Goal: Task Accomplishment & Management: Manage account settings

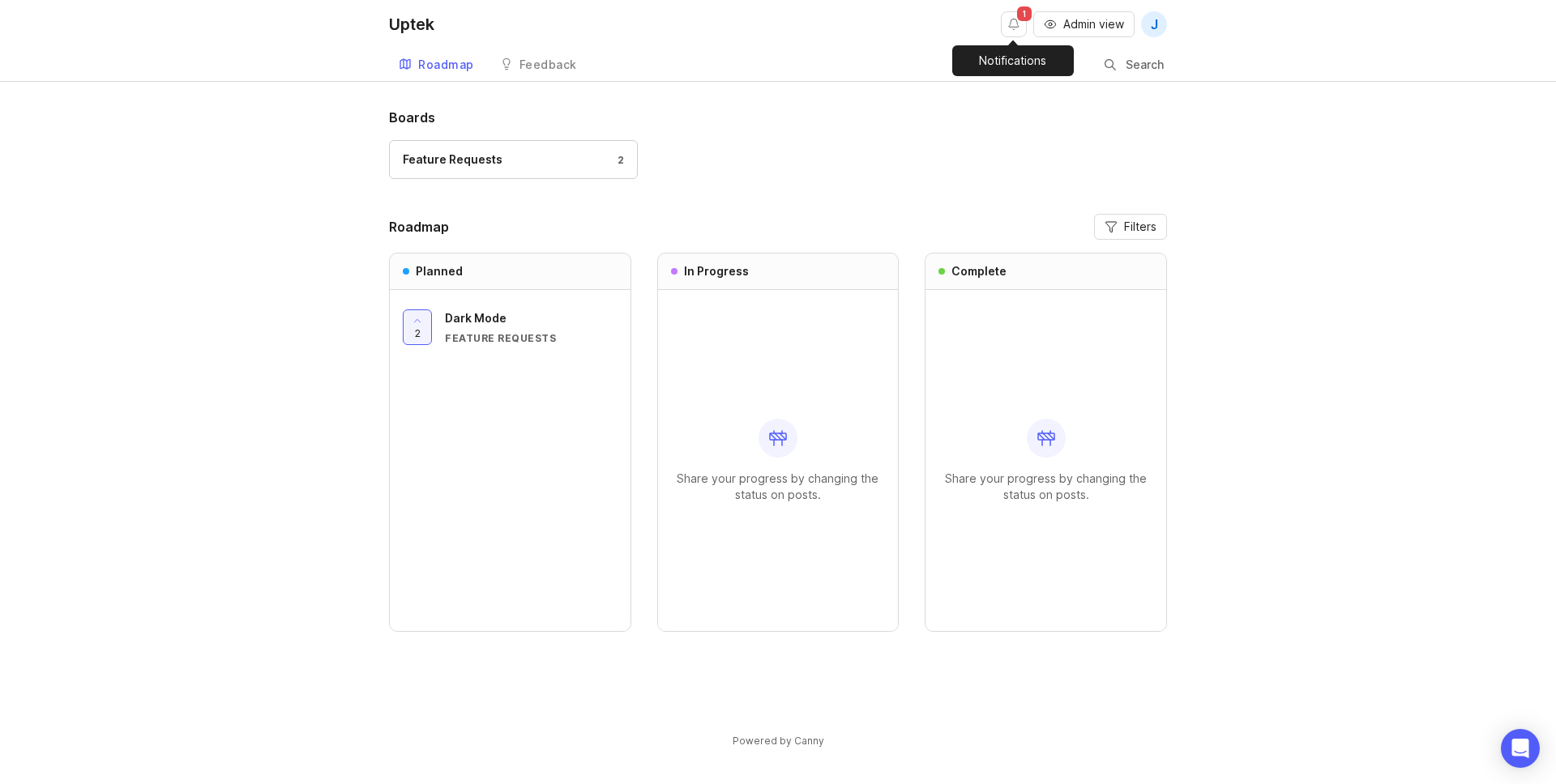
click at [1009, 25] on button "Notifications" at bounding box center [1014, 25] width 26 height 26
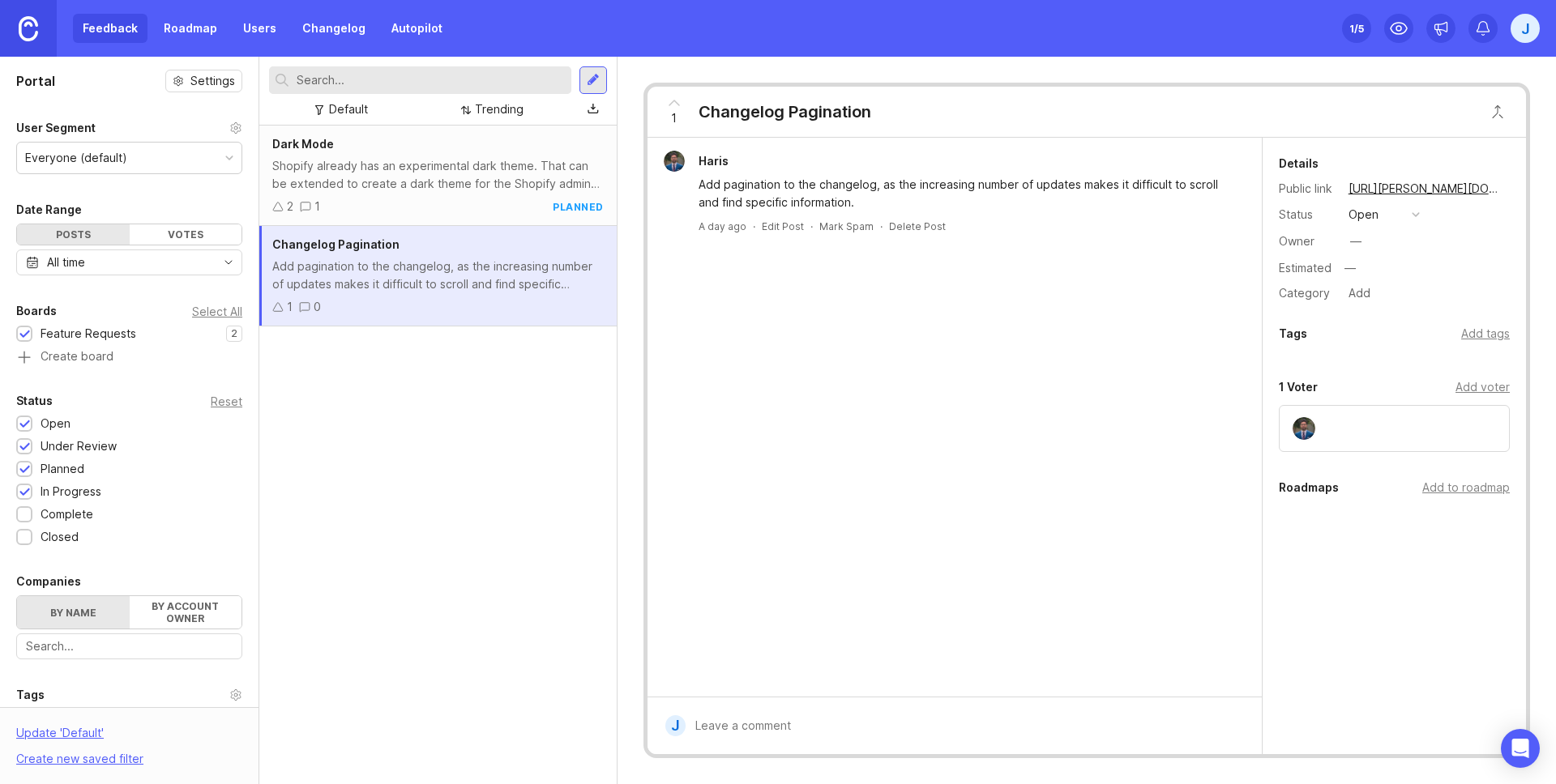
click at [1383, 218] on button "open" at bounding box center [1384, 215] width 81 height 21
click at [1395, 303] on div "planned" at bounding box center [1377, 303] width 51 height 14
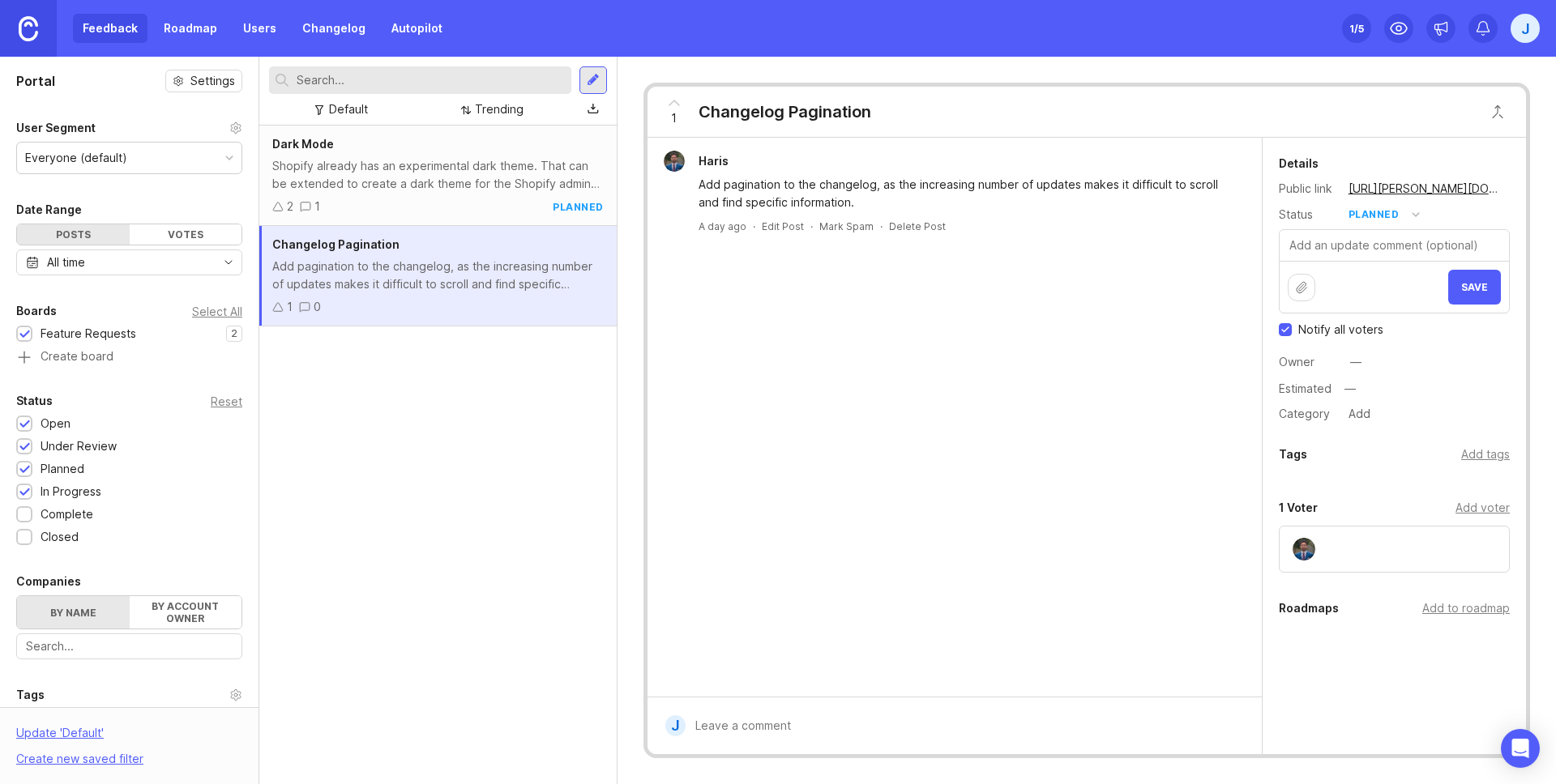
click at [830, 727] on div at bounding box center [966, 727] width 562 height 31
click at [460, 184] on div "Shopify already has an experimental dark theme. That can be extended to create …" at bounding box center [438, 174] width 332 height 35
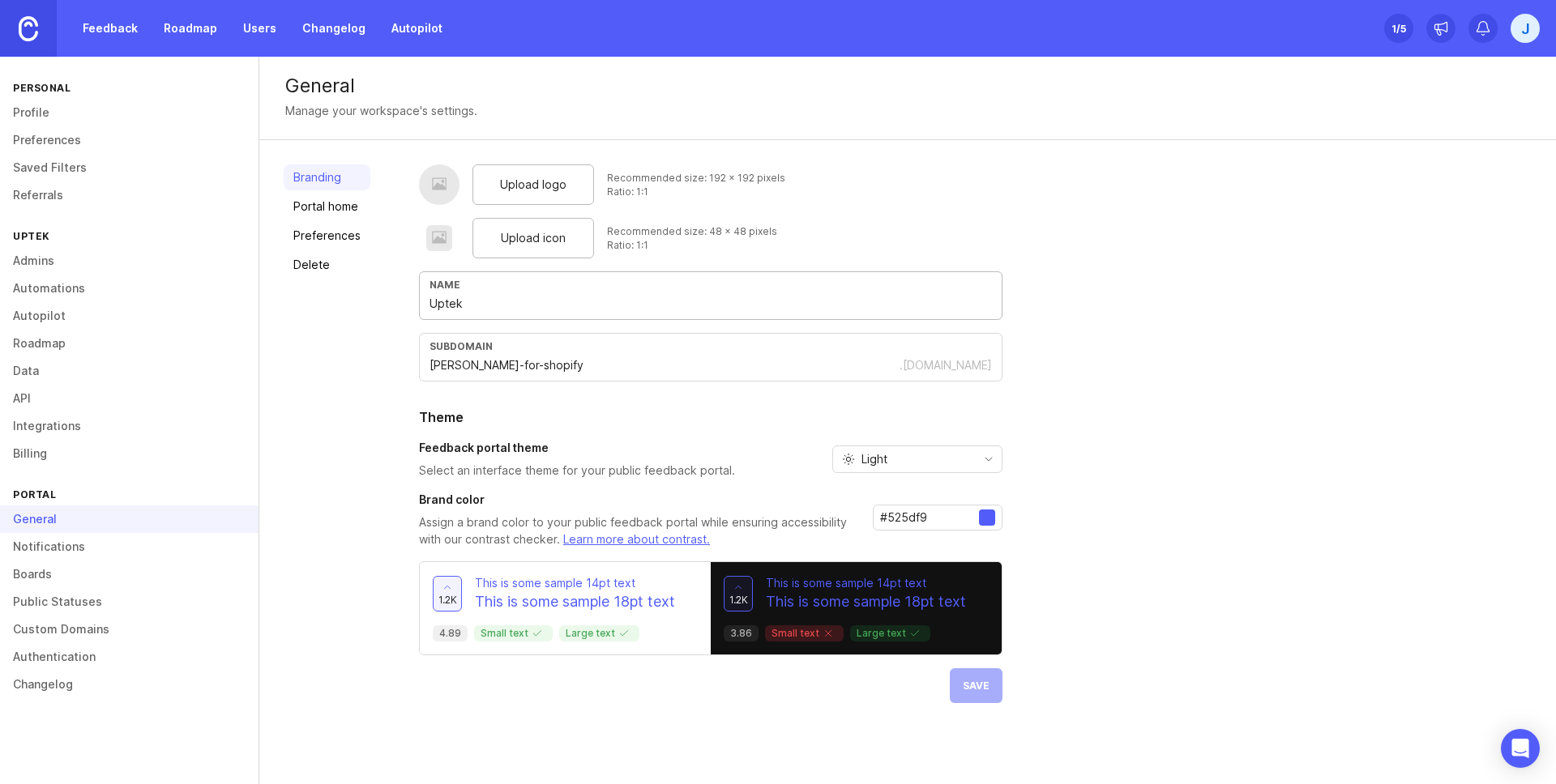
click at [497, 309] on input "Uptek" at bounding box center [710, 304] width 562 height 18
type input "[PERSON_NAME]"
click at [952, 681] on button "Save" at bounding box center [976, 685] width 53 height 34
click at [927, 516] on input "#525df9" at bounding box center [929, 518] width 99 height 18
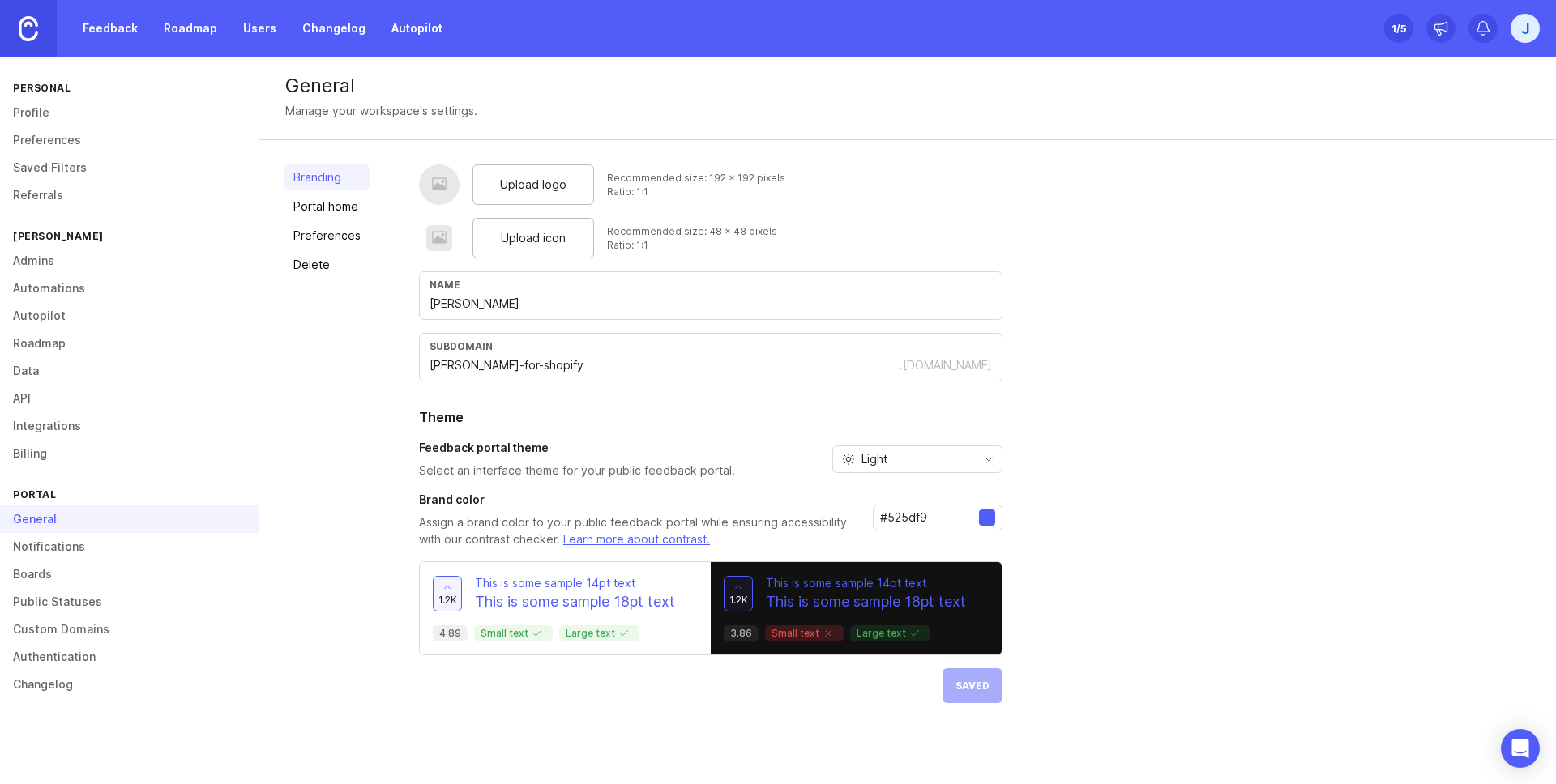
click at [927, 516] on input "#525df9" at bounding box center [929, 518] width 99 height 18
paste input "db64e"
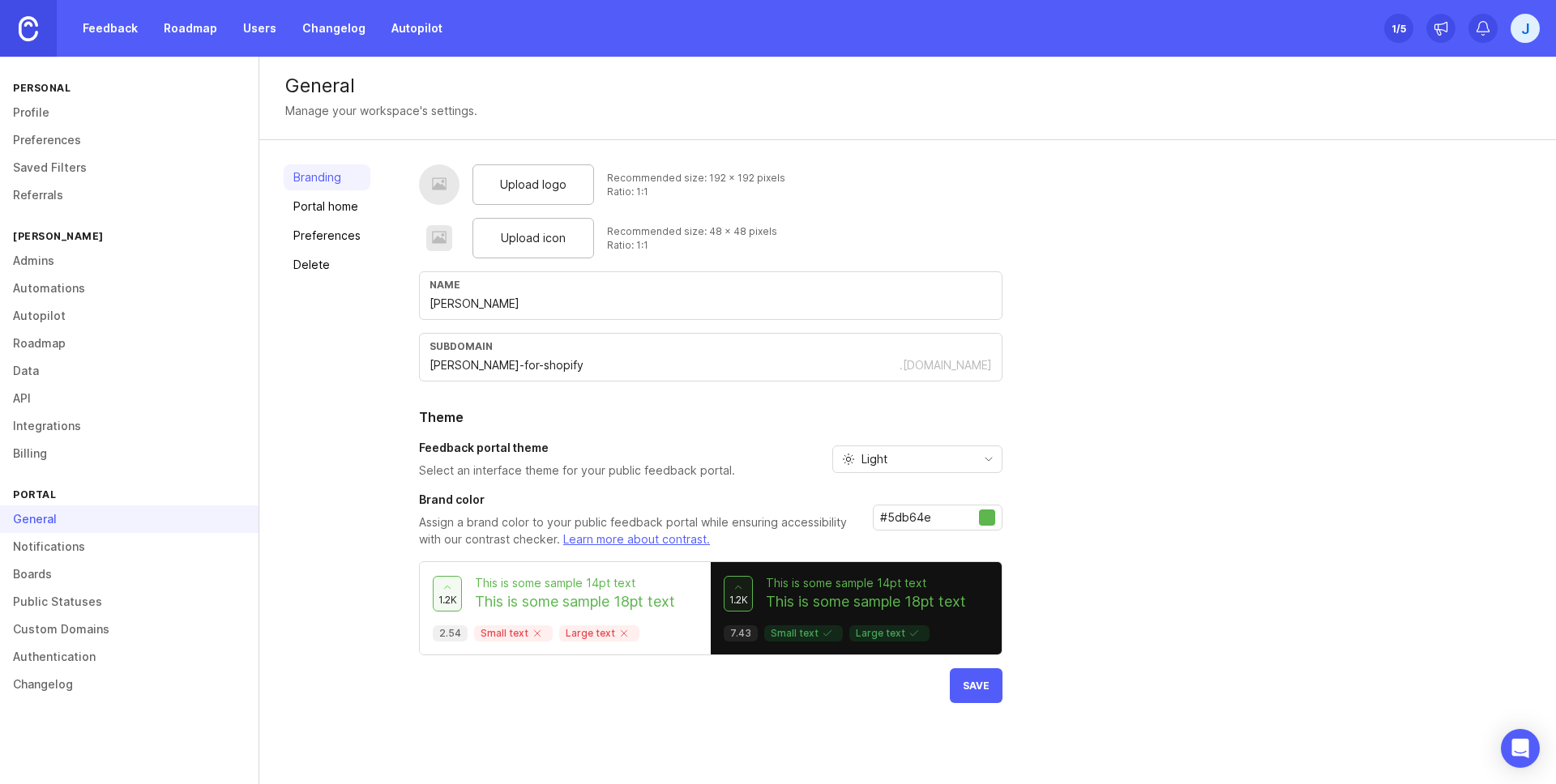
type input "#5db64e"
click at [1066, 686] on div "Upload logo Recommended size: 192 x 192 pixels Ratio: 1:1 Upload icon Recommend…" at bounding box center [975, 433] width 1113 height 539
click at [994, 691] on button "Save" at bounding box center [976, 685] width 53 height 34
click at [535, 231] on span "Upload icon" at bounding box center [533, 238] width 65 height 18
click at [535, 188] on span "Upload logo" at bounding box center [533, 185] width 67 height 18
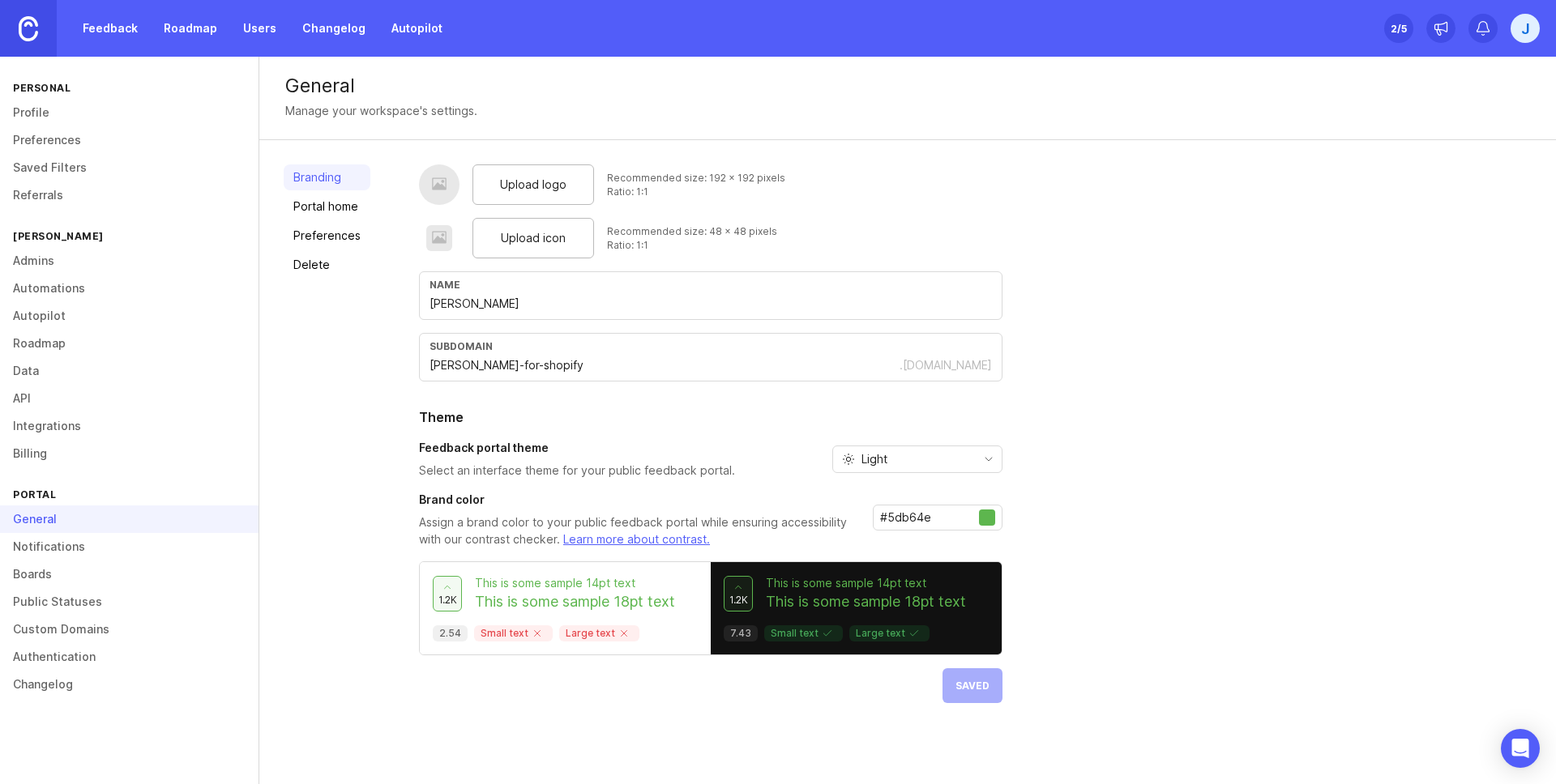
click at [512, 139] on div "General Manage your workspace's settings." at bounding box center [907, 99] width 1297 height 84
click at [529, 195] on div "Upload logo" at bounding box center [533, 184] width 122 height 40
click at [562, 239] on span "Upload icon" at bounding box center [533, 238] width 65 height 18
click at [480, 346] on div "subdomain" at bounding box center [710, 346] width 562 height 12
drag, startPoint x: 461, startPoint y: 363, endPoint x: 553, endPoint y: 363, distance: 92.0
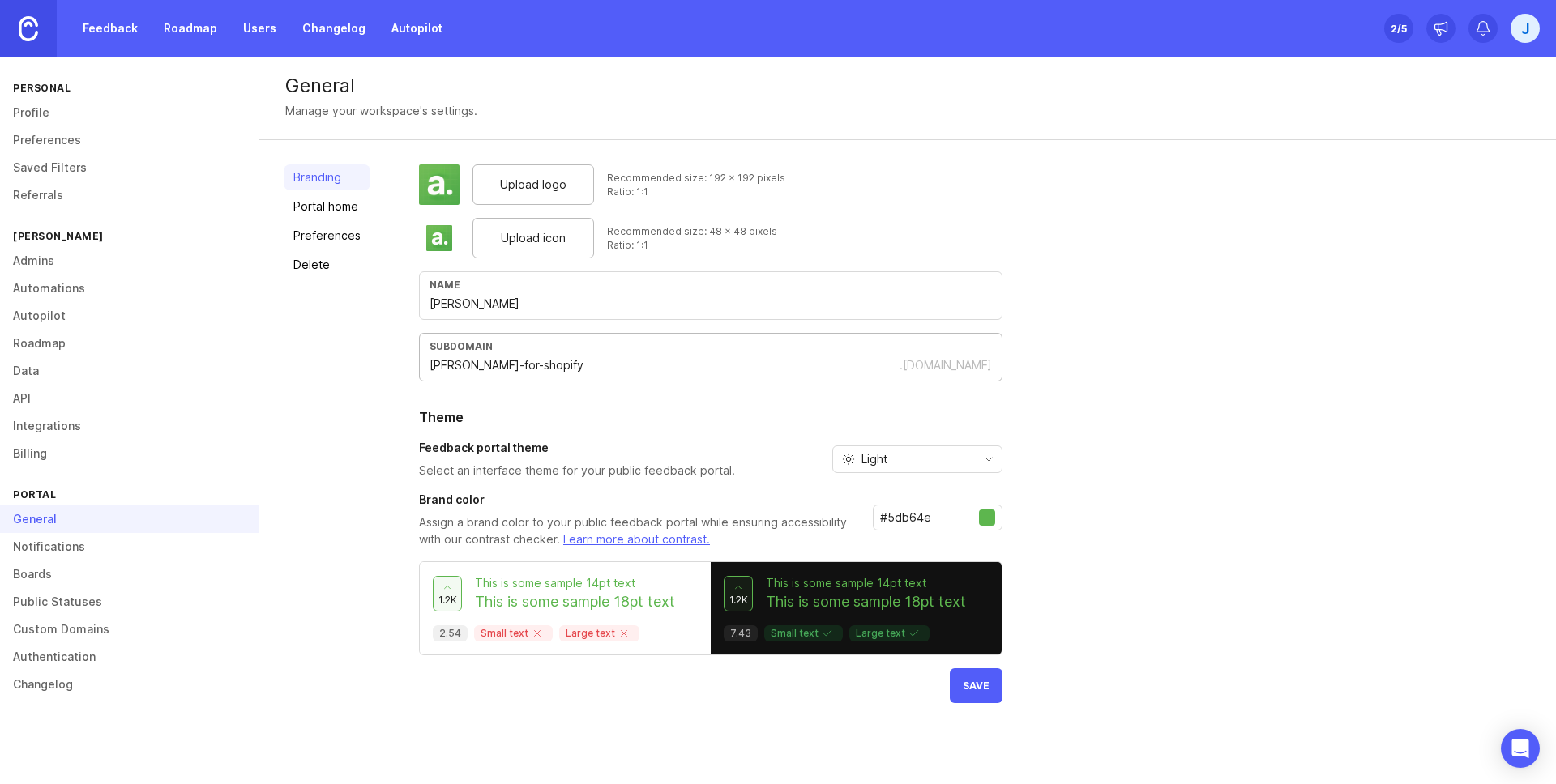
click at [553, 363] on input "alfred-for-shopify" at bounding box center [664, 365] width 470 height 18
click at [353, 398] on div "Branding Portal home Preferences Delete" at bounding box center [327, 433] width 87 height 539
click at [955, 677] on button "Save" at bounding box center [976, 685] width 53 height 34
click at [698, 371] on input "alfred" at bounding box center [664, 365] width 470 height 18
type input "alfred"
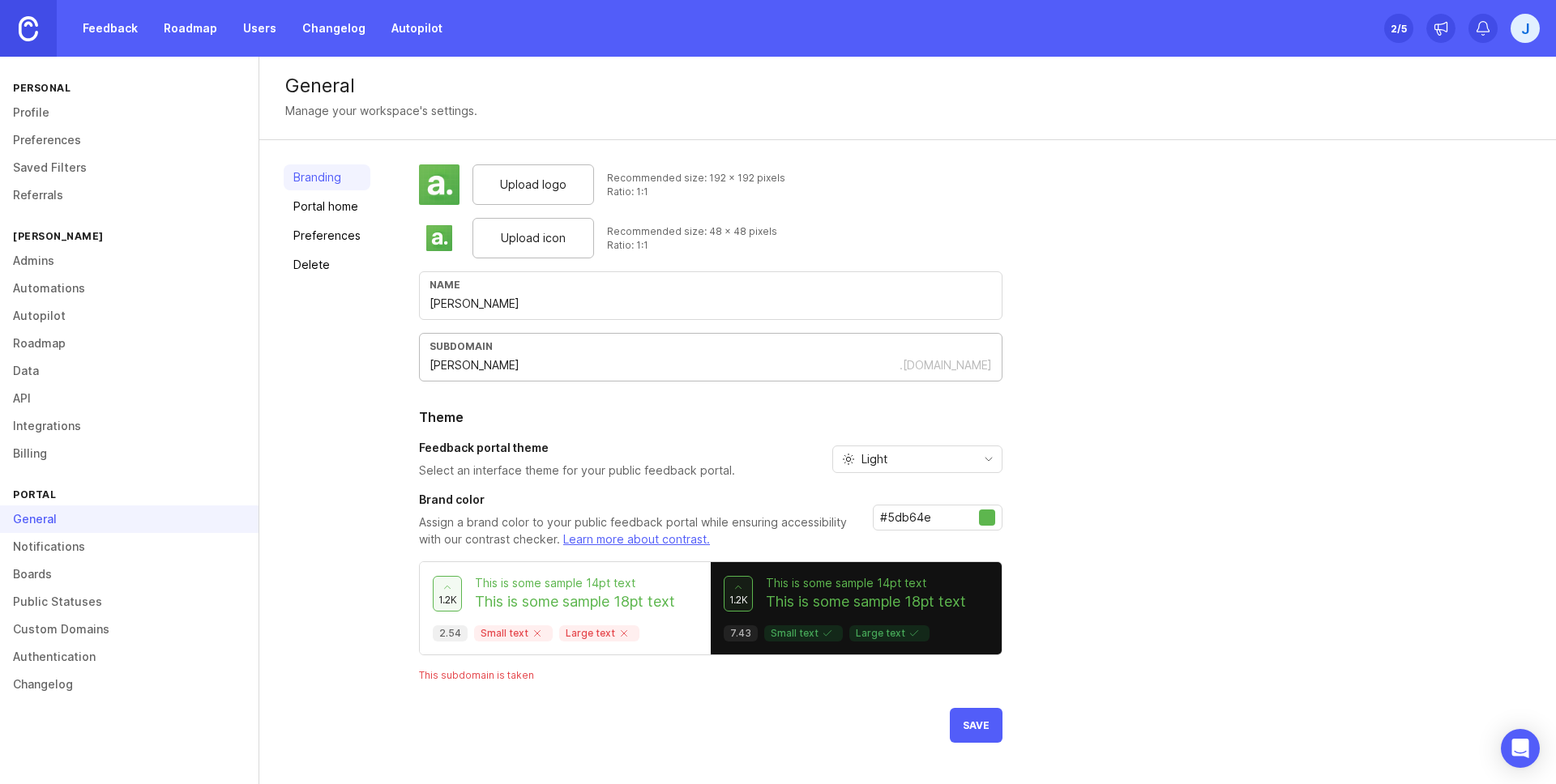
click at [923, 525] on input "#5db64e" at bounding box center [929, 518] width 99 height 18
click at [436, 185] on div at bounding box center [439, 185] width 16 height 19
click at [533, 185] on span "Upload logo" at bounding box center [533, 185] width 67 height 18
click at [571, 241] on div "Upload icon" at bounding box center [533, 238] width 122 height 40
click at [925, 519] on input "#5db64e" at bounding box center [929, 518] width 99 height 18
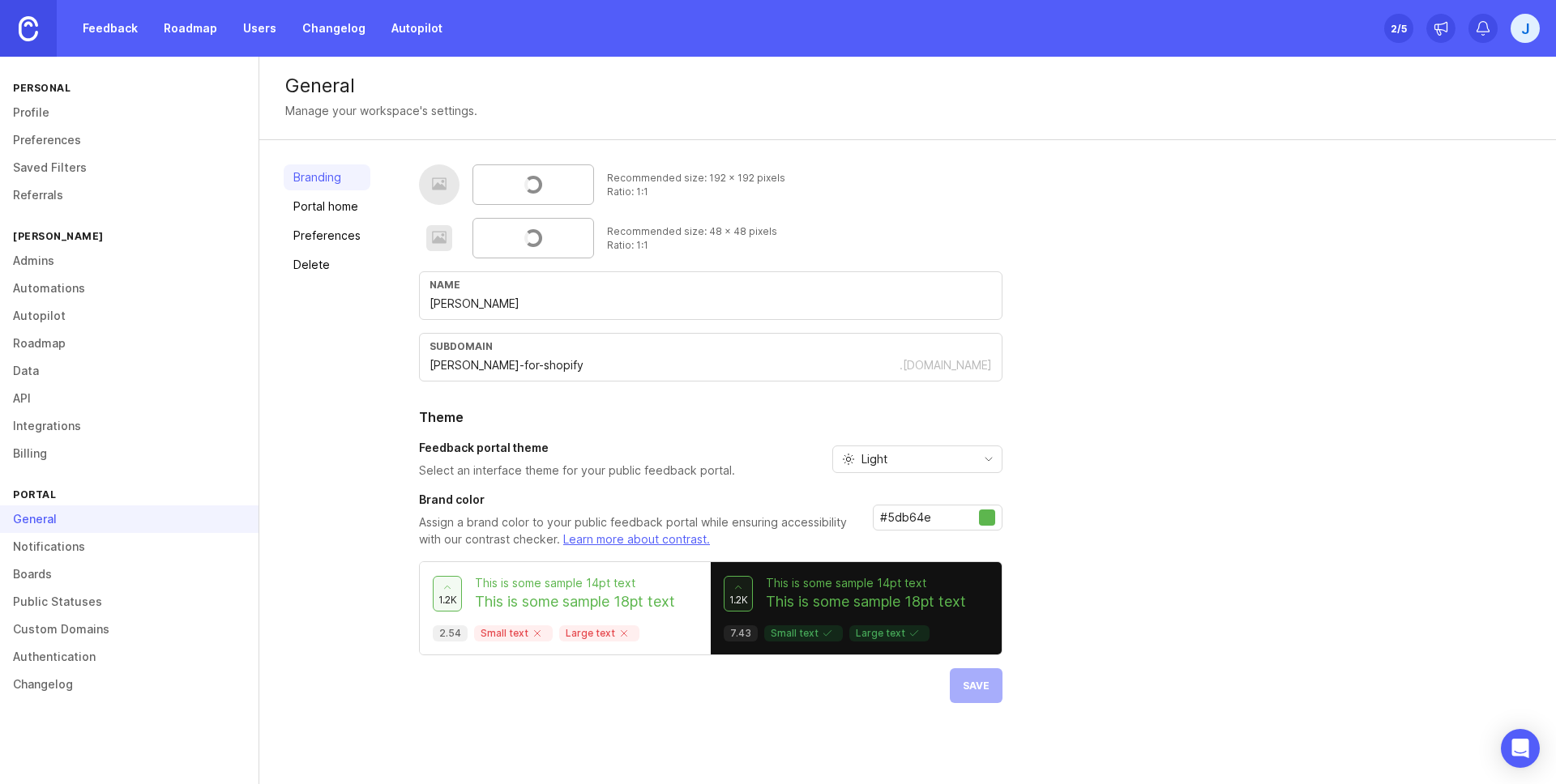
click at [1109, 561] on div "Recommended size: 192 x 192 pixels Ratio: 1:1 Recommended size: 48 x 48 pixels …" at bounding box center [975, 433] width 1113 height 539
click at [963, 682] on span "Save" at bounding box center [976, 685] width 27 height 12
click at [1147, 651] on div "Upload logo Recommended size: 192 x 192 pixels Ratio: 1:1 Upload icon Recommend…" at bounding box center [975, 433] width 1113 height 539
click at [363, 350] on div "Branding Portal home Preferences Delete" at bounding box center [327, 433] width 87 height 539
click at [343, 213] on link "Portal home" at bounding box center [327, 207] width 87 height 26
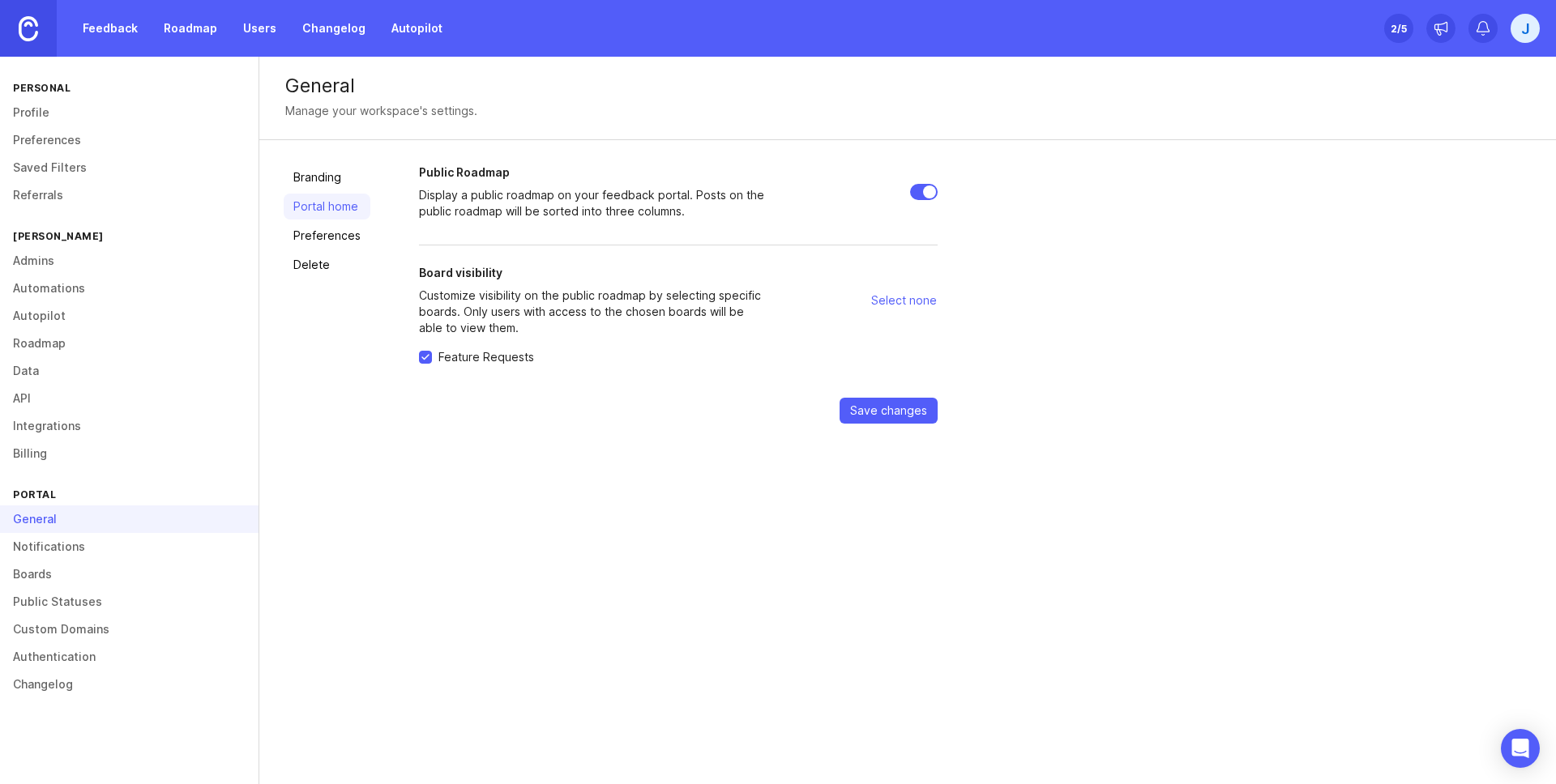
click at [342, 231] on link "Preferences" at bounding box center [327, 236] width 87 height 26
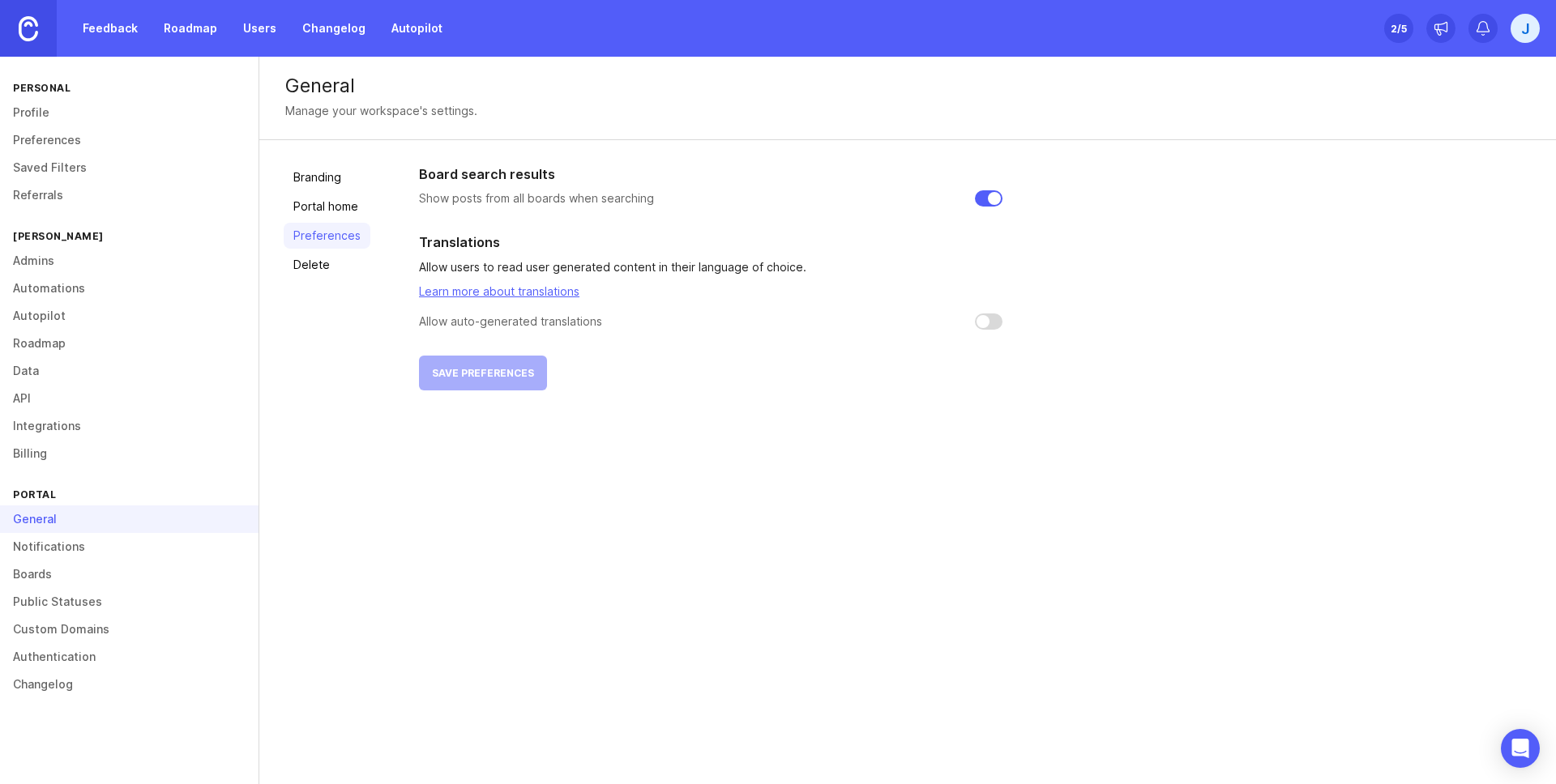
click at [328, 170] on link "Branding" at bounding box center [327, 177] width 87 height 26
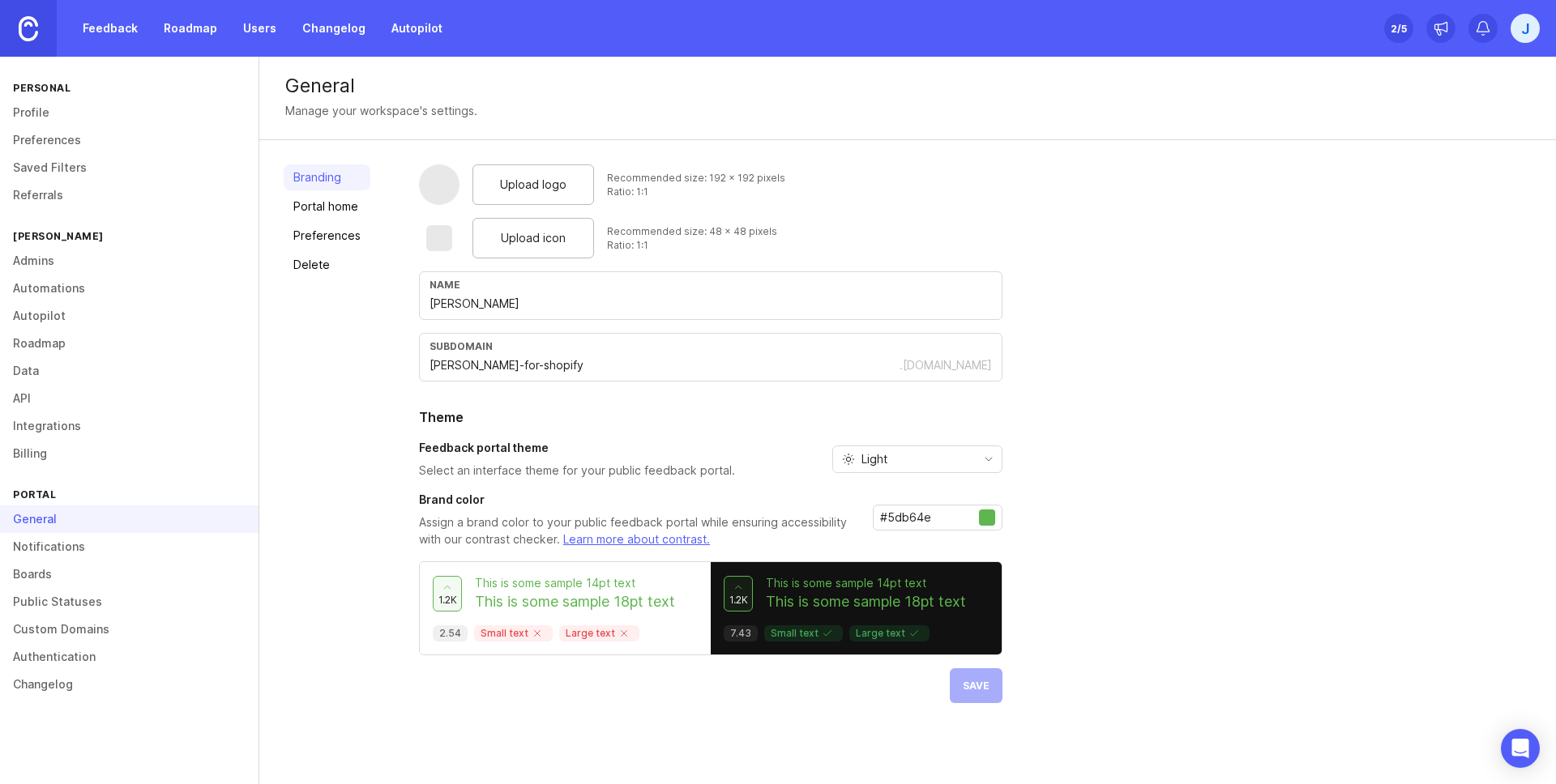
click at [1337, 229] on div "Upload logo Recommended size: 192 x 192 pixels Ratio: 1:1 Upload icon Recommend…" at bounding box center [975, 433] width 1113 height 539
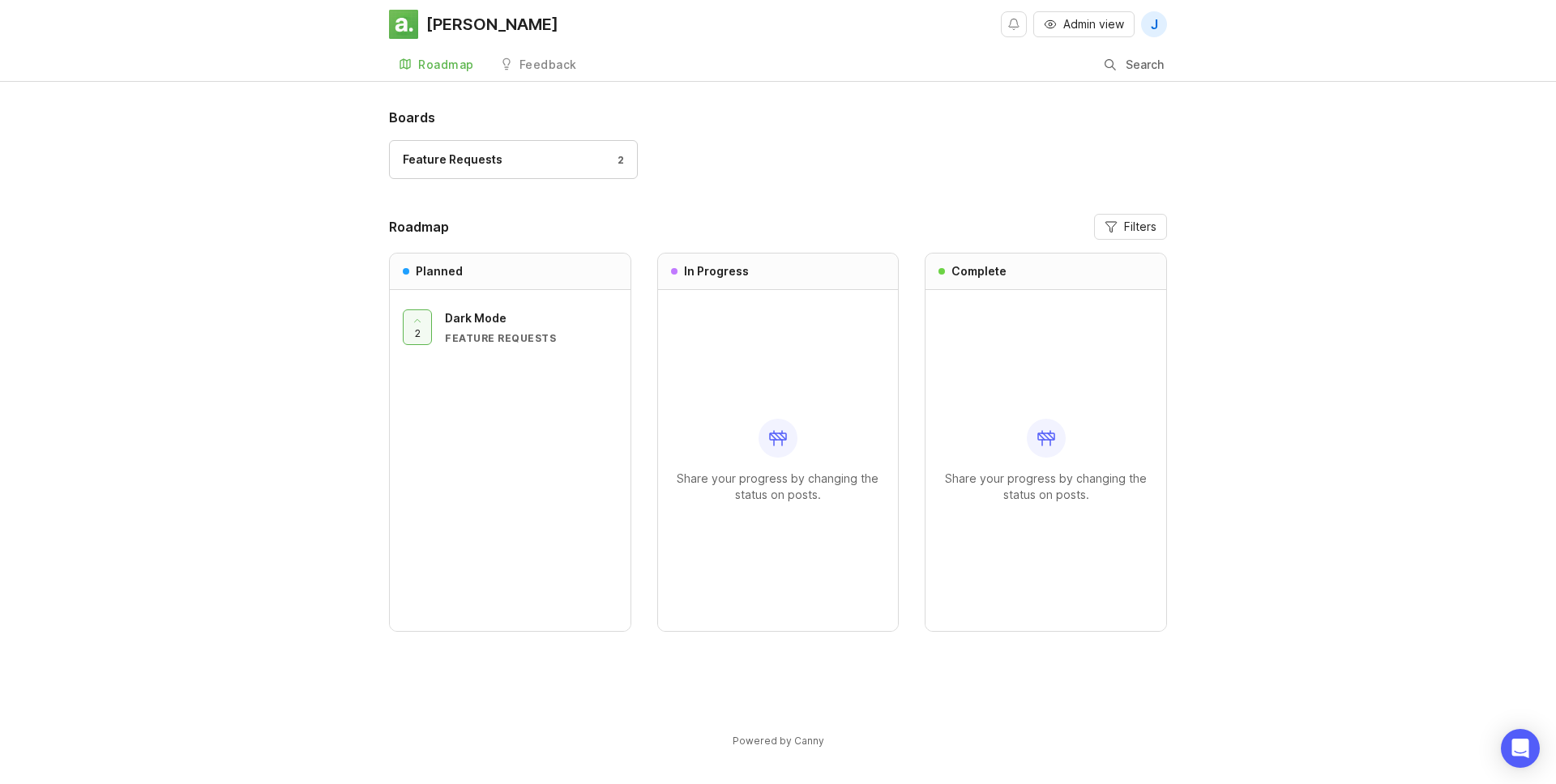
click at [486, 155] on div "Feature Requests" at bounding box center [452, 160] width 99 height 18
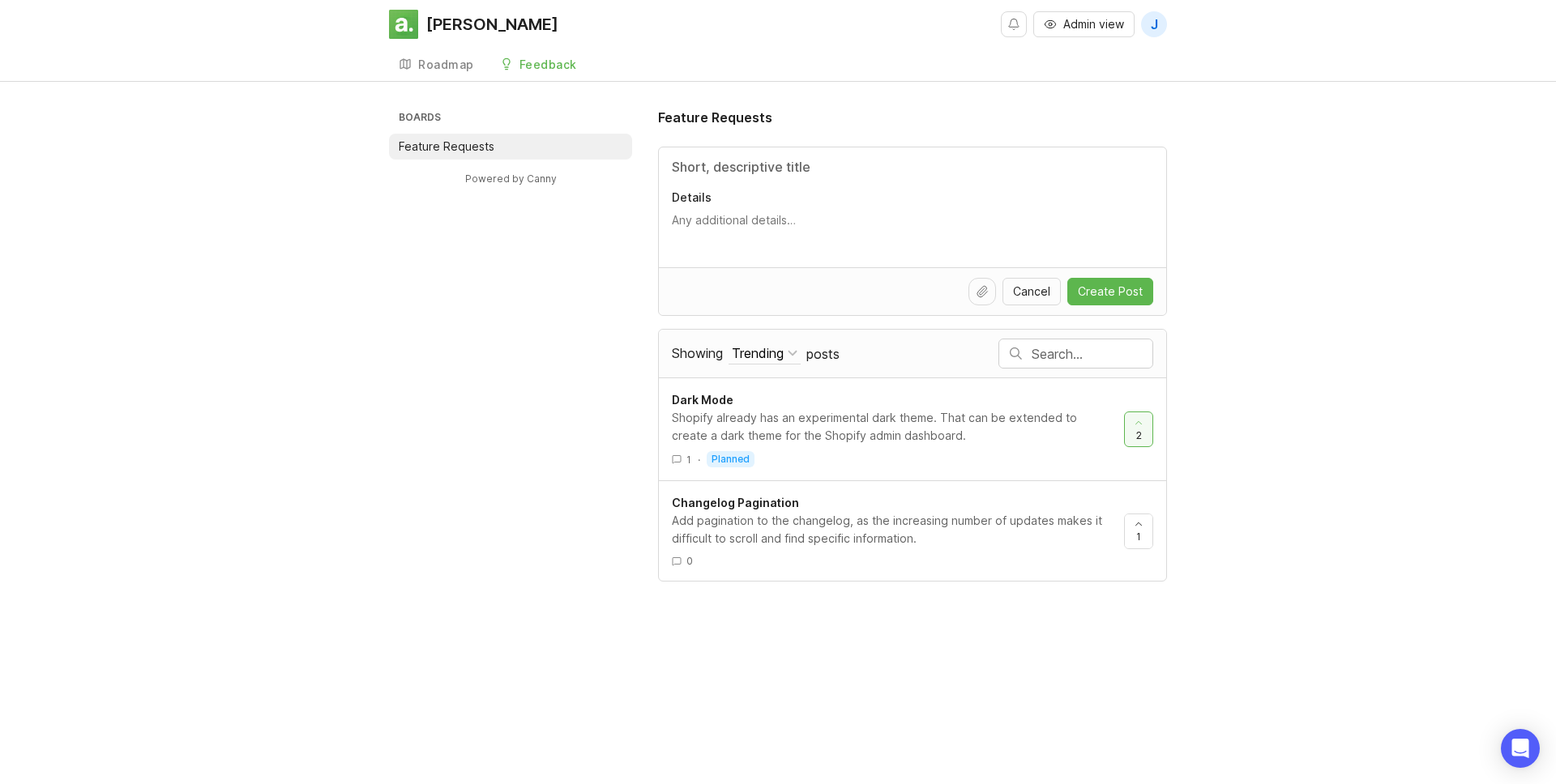
click at [381, 322] on div "Boards Feature Requests Powered by Canny Feature Requests Details Cancel Create…" at bounding box center [778, 344] width 1556 height 474
click at [1061, 27] on button "Admin view" at bounding box center [1083, 25] width 101 height 26
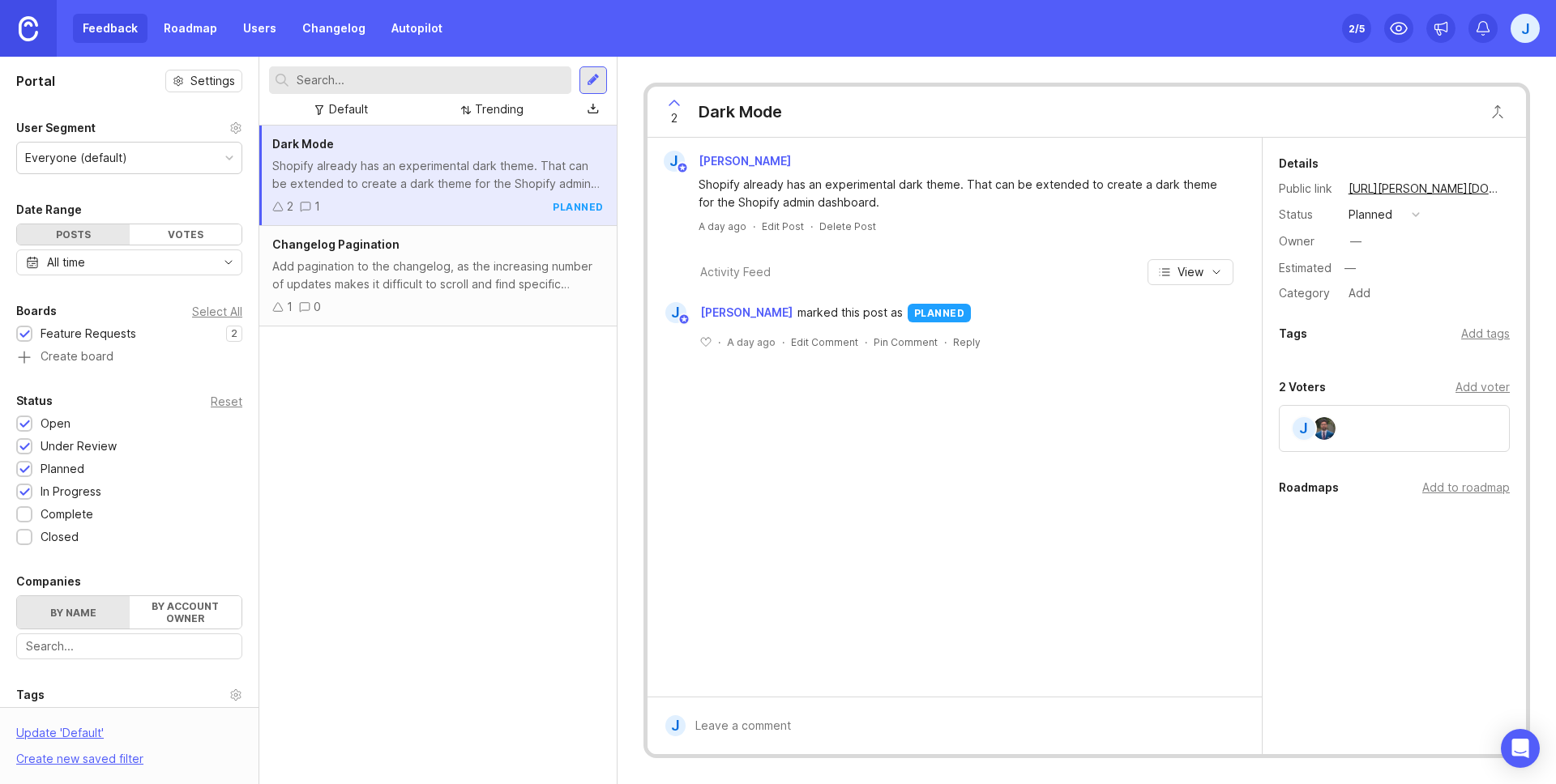
click at [489, 282] on div "Add pagination to the changelog, as the increasing number of updates makes it d…" at bounding box center [438, 275] width 332 height 35
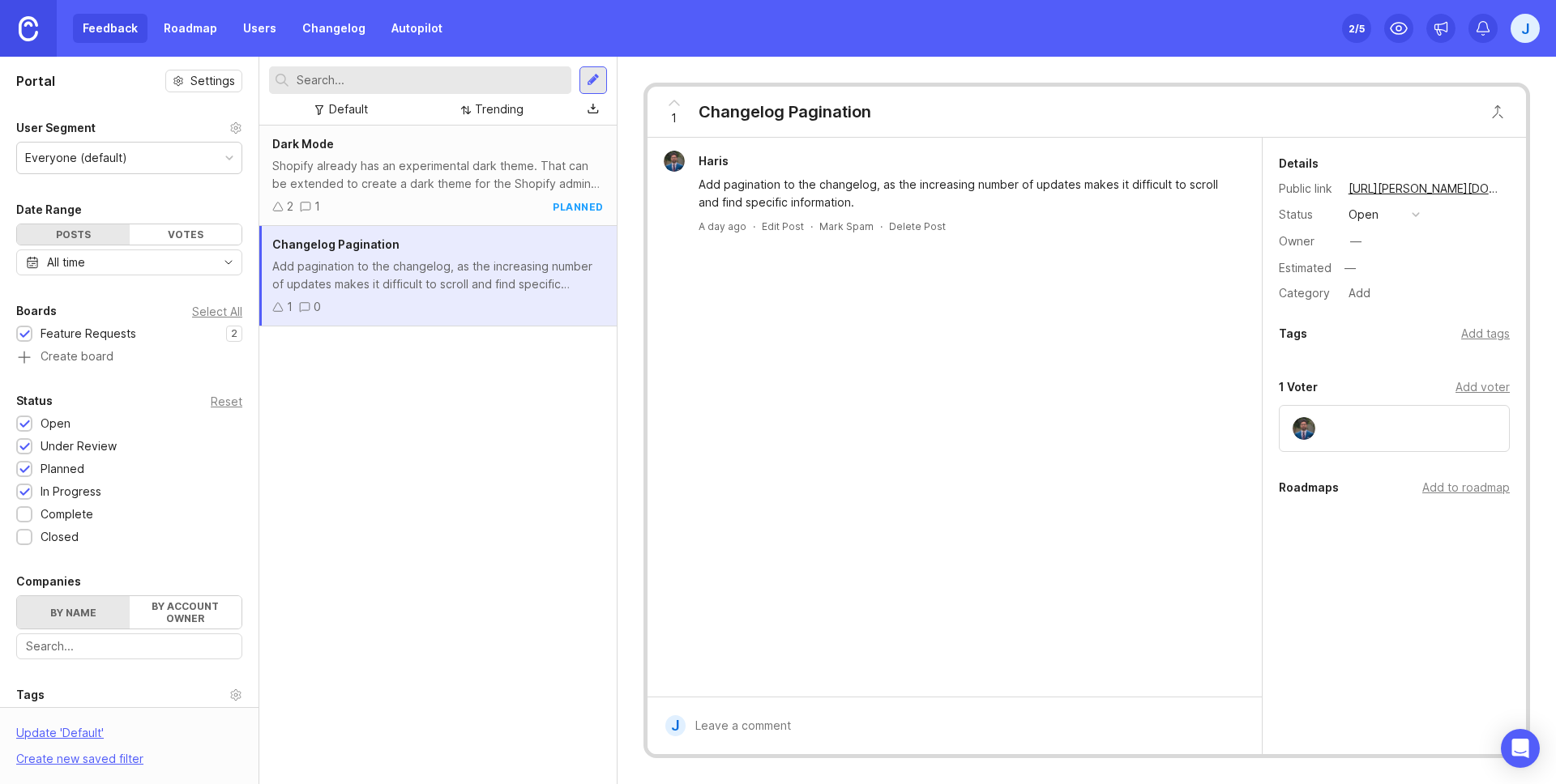
click at [1393, 215] on button "open" at bounding box center [1384, 215] width 81 height 21
click at [1390, 304] on div "planned" at bounding box center [1377, 303] width 51 height 14
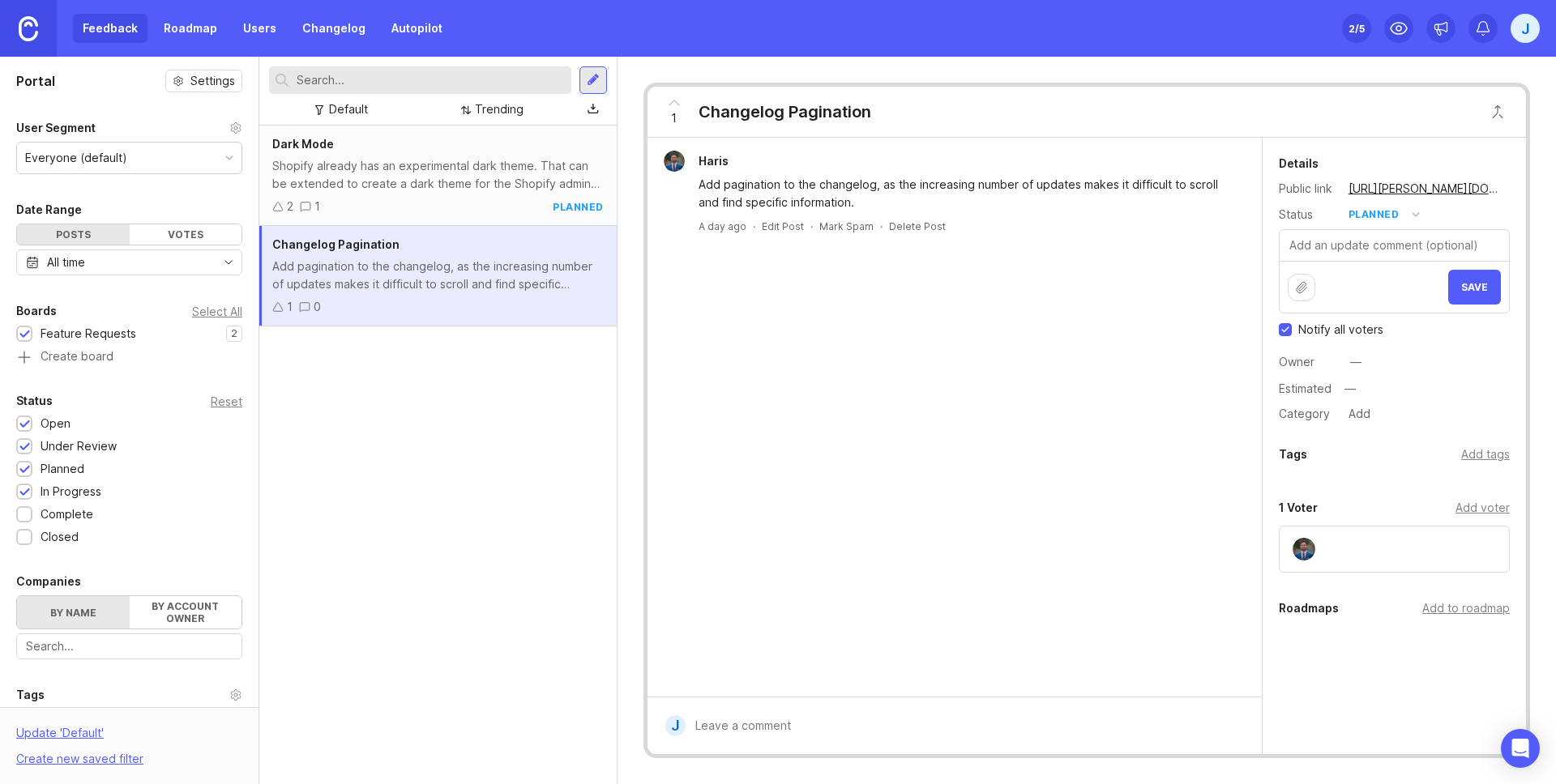
click at [1456, 292] on button "Save" at bounding box center [1475, 287] width 53 height 34
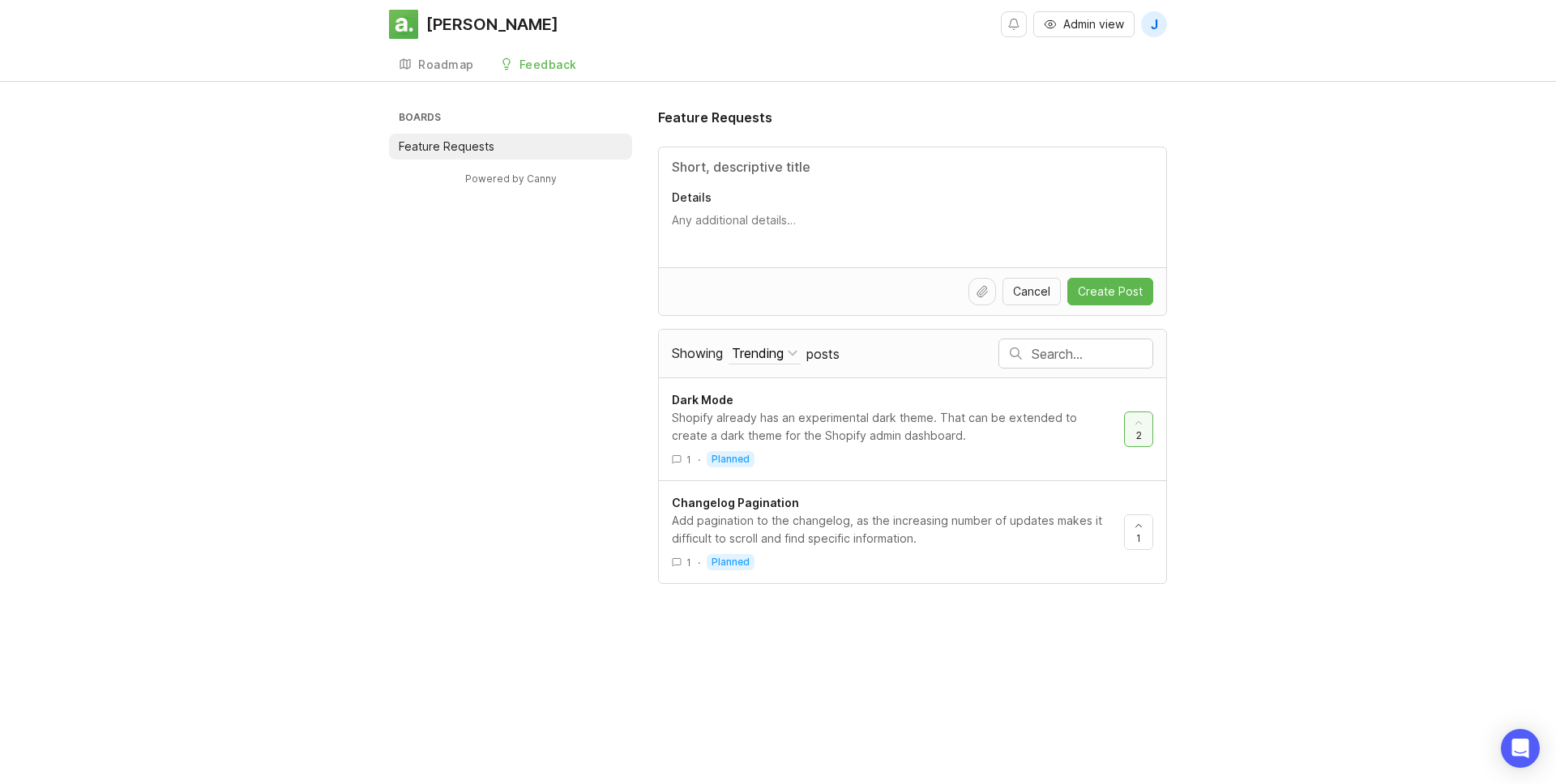
click at [517, 357] on div "Boards Feature Requests Powered by Canny Feature Requests Details Cancel Create…" at bounding box center [778, 346] width 778 height 476
click at [457, 60] on div "Roadmap" at bounding box center [446, 65] width 56 height 11
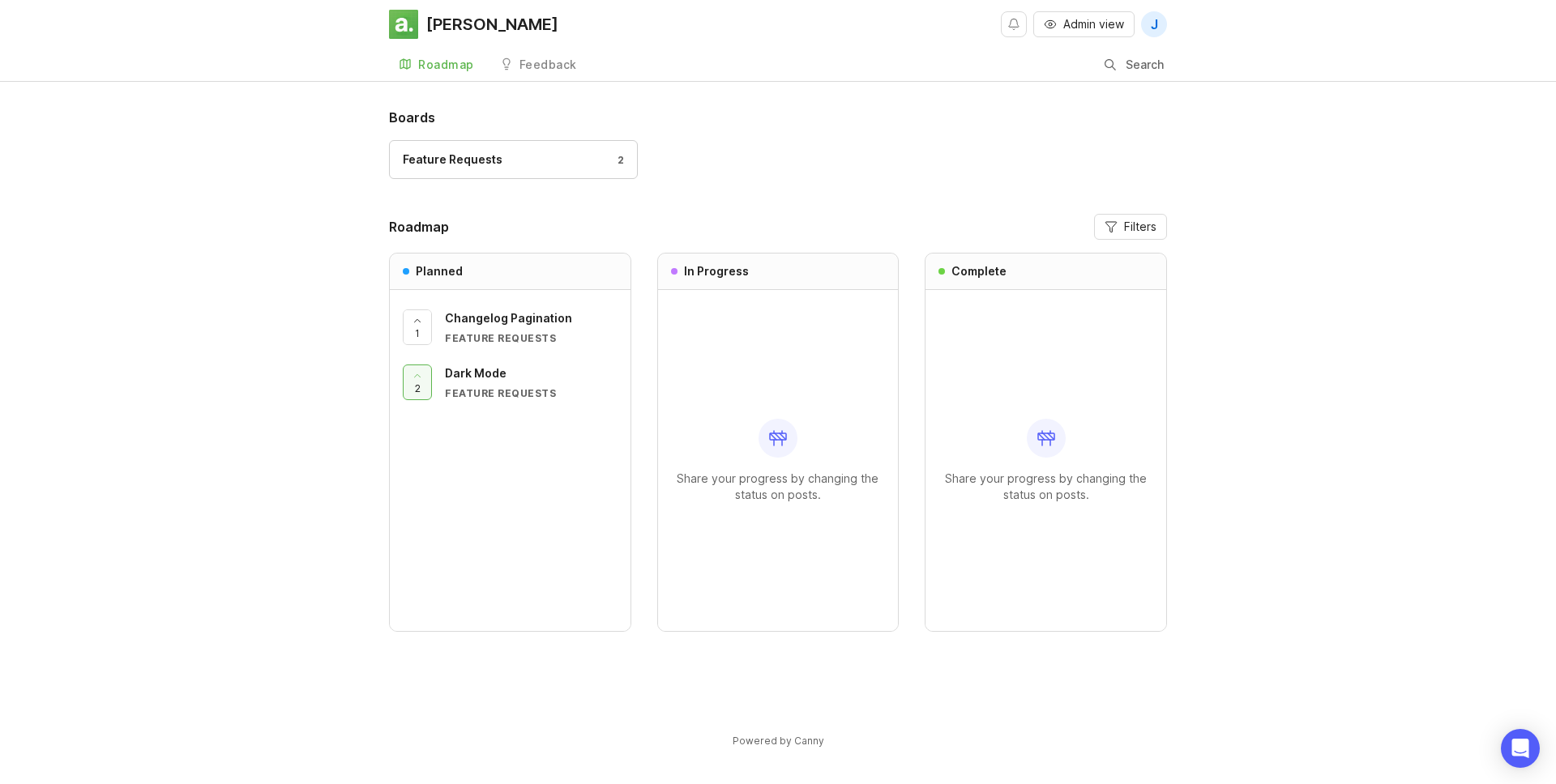
click at [281, 384] on div "Boards Feature Requests 2 Roadmap Filters Planned 1 Changelog Pagination Featur…" at bounding box center [778, 442] width 1556 height 668
click at [425, 323] on div at bounding box center [418, 327] width 28 height 34
click at [329, 355] on div "Boards Feature Requests 2 Roadmap Filters Planned 2 Changelog Pagination Featur…" at bounding box center [778, 442] width 1556 height 668
click at [263, 258] on div "Boards Feature Requests 2 Roadmap Filters Planned 2 Changelog Pagination Featur…" at bounding box center [778, 442] width 1556 height 668
click at [1057, 24] on button "Admin view" at bounding box center [1083, 25] width 101 height 26
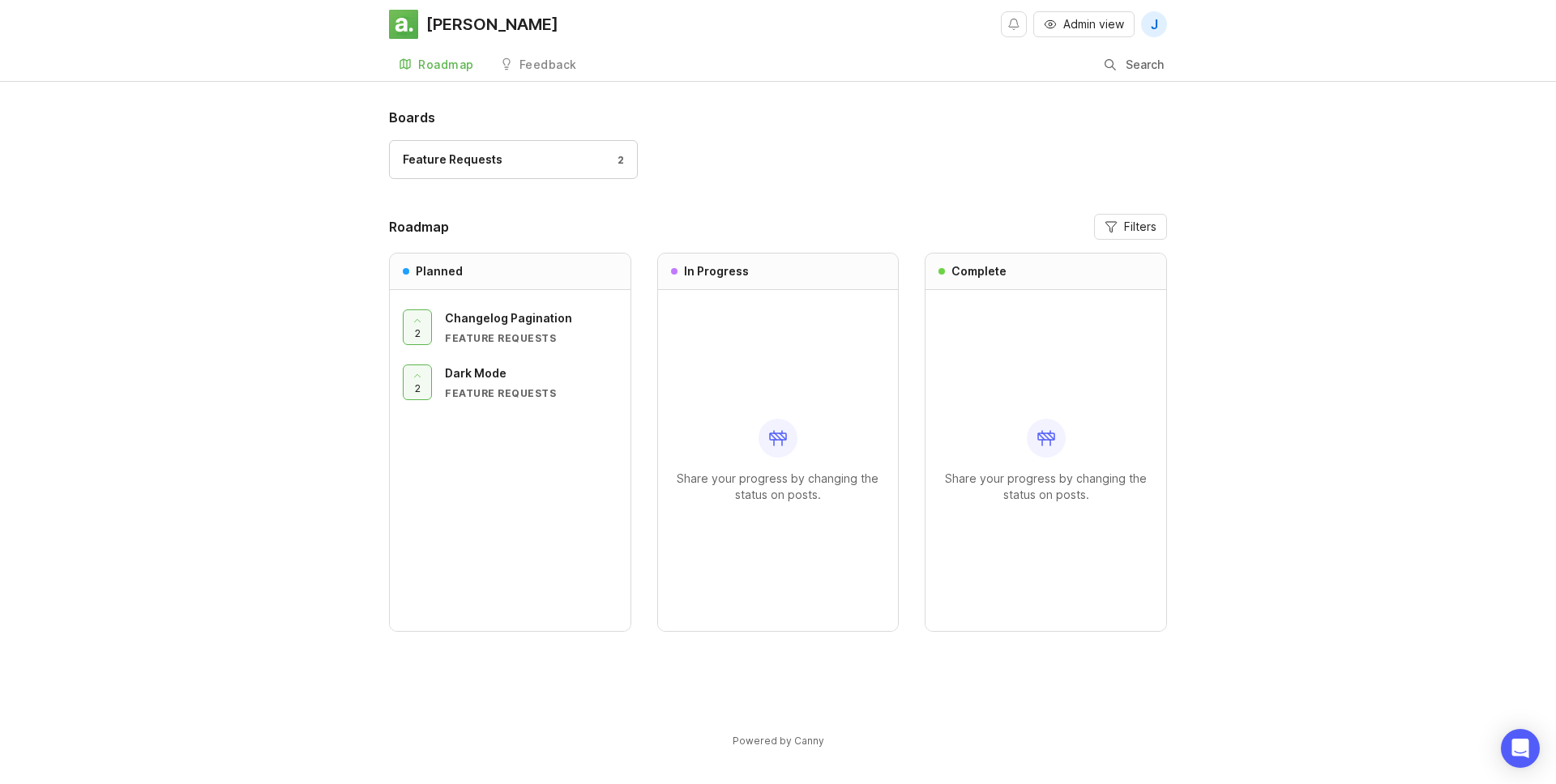
click at [287, 493] on div "Boards Feature Requests 2 Roadmap Filters Planned 2 Changelog Pagination Featur…" at bounding box center [778, 442] width 1556 height 668
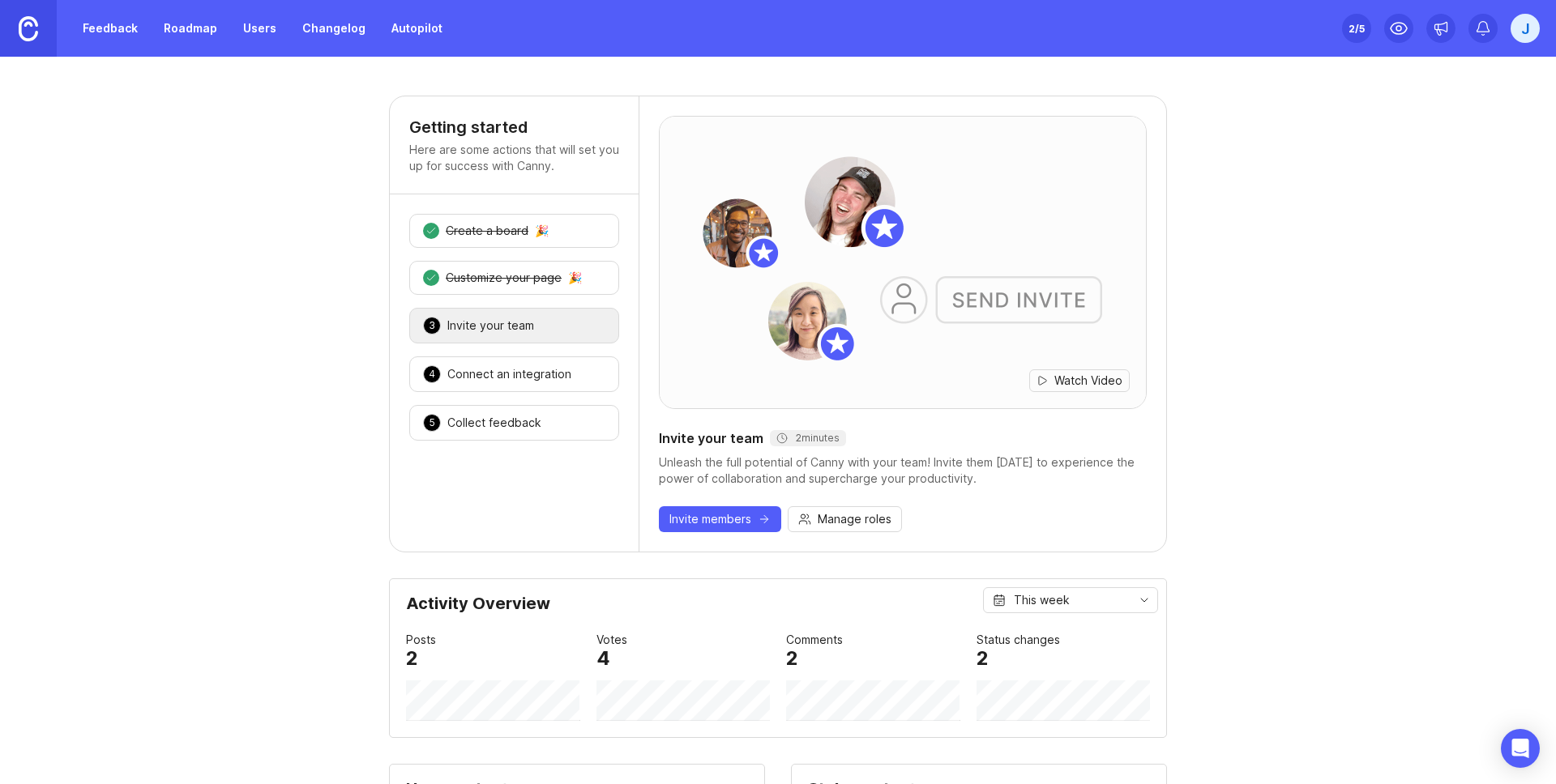
click at [1508, 31] on div "Set up Canny 2 /5 J" at bounding box center [1441, 28] width 198 height 57
click at [1511, 30] on div "J" at bounding box center [1526, 29] width 30 height 30
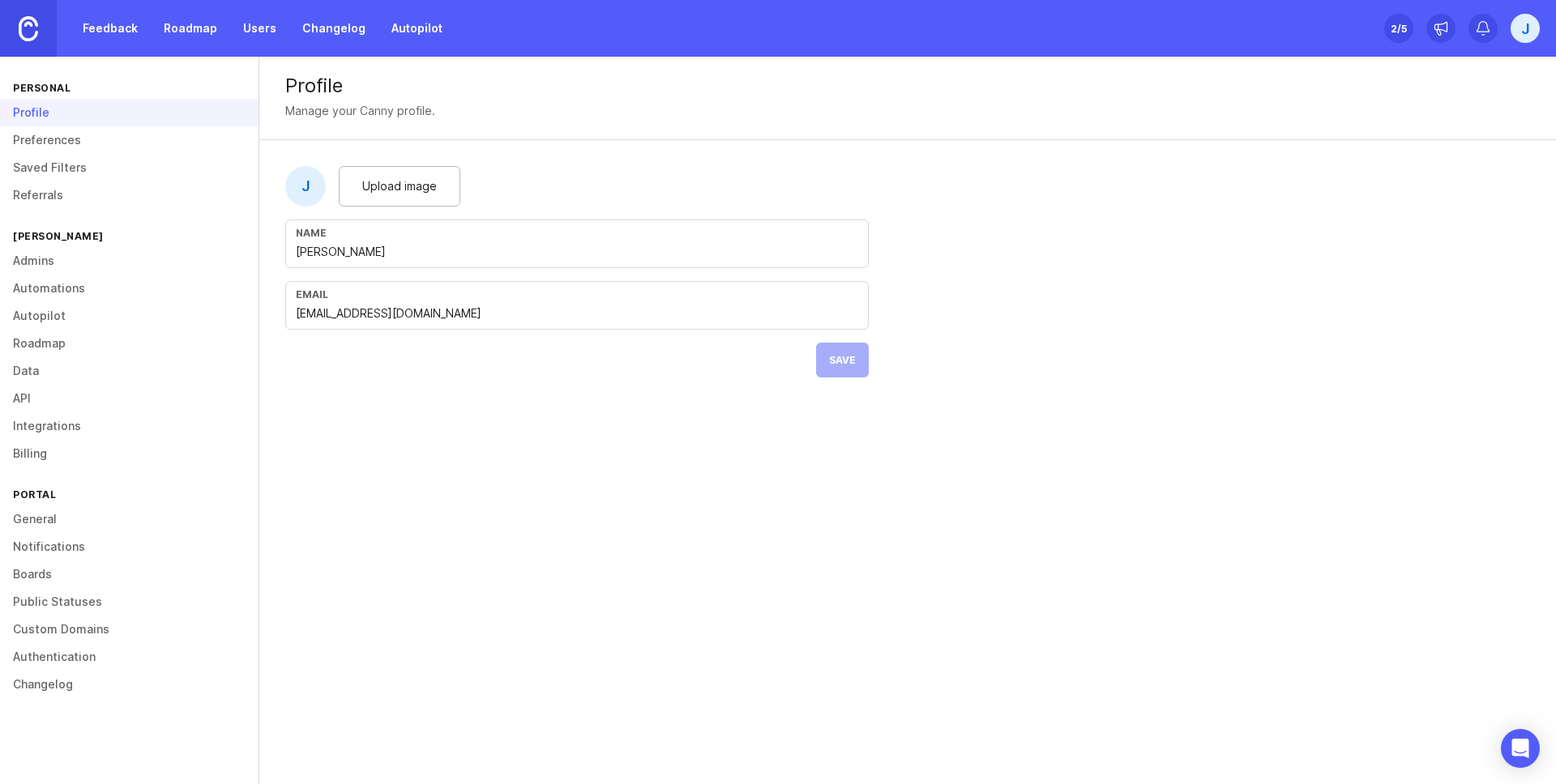
click at [186, 30] on link "Roadmap" at bounding box center [190, 29] width 73 height 30
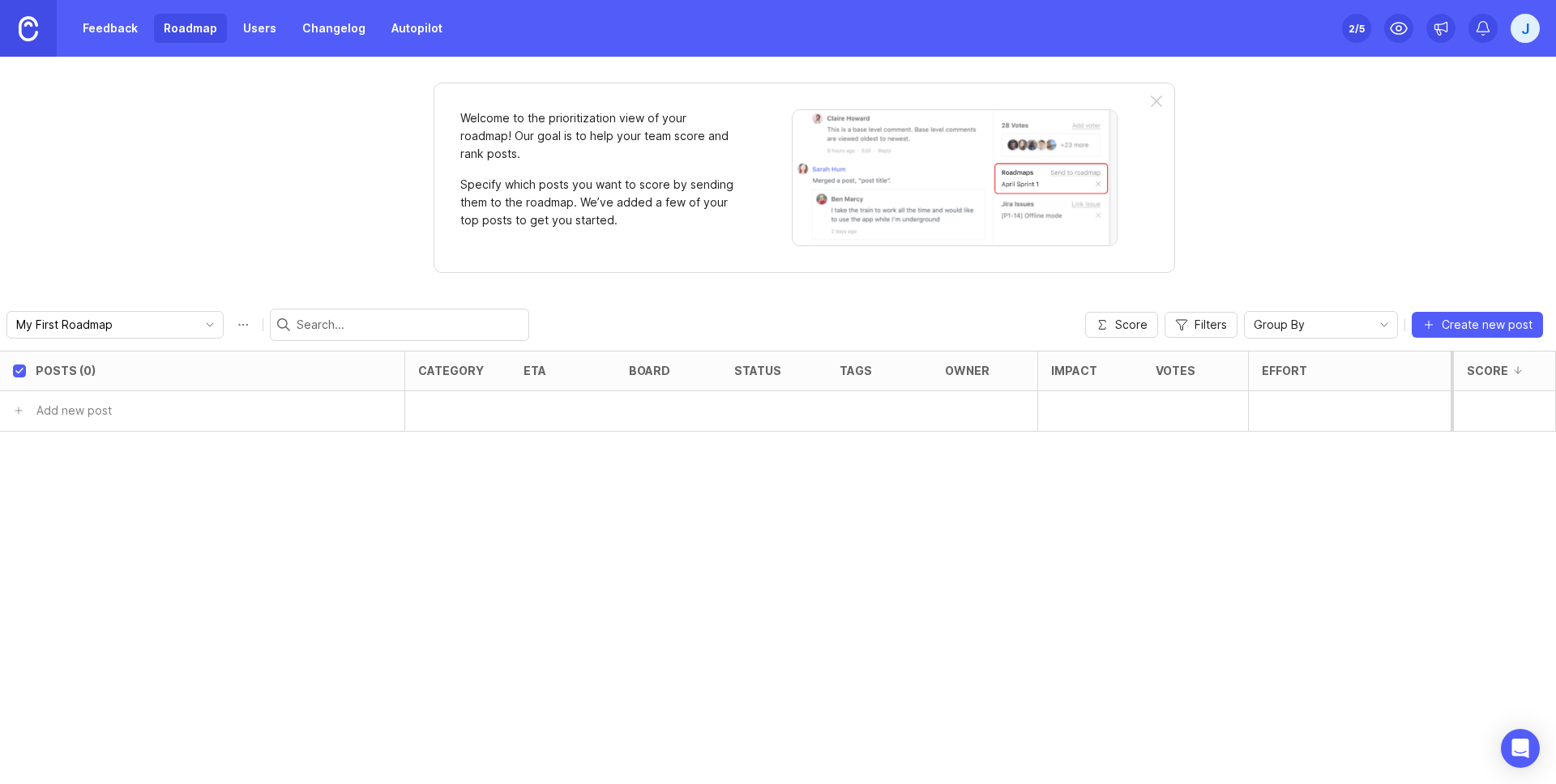
click at [1159, 96] on div at bounding box center [1157, 102] width 11 height 13
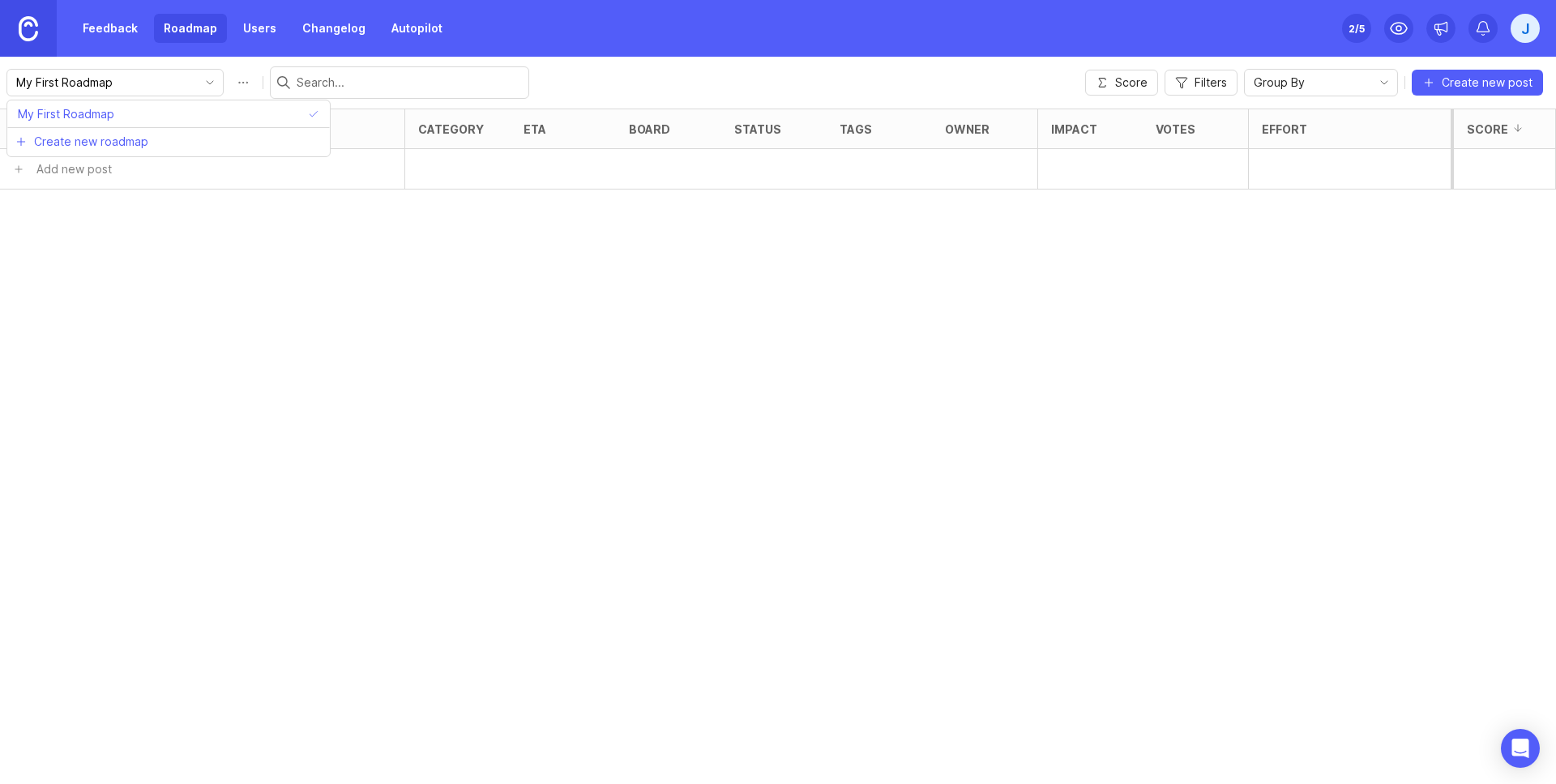
click at [122, 74] on input "My First Roadmap" at bounding box center [106, 83] width 179 height 18
click at [118, 34] on link "Feedback" at bounding box center [110, 29] width 75 height 30
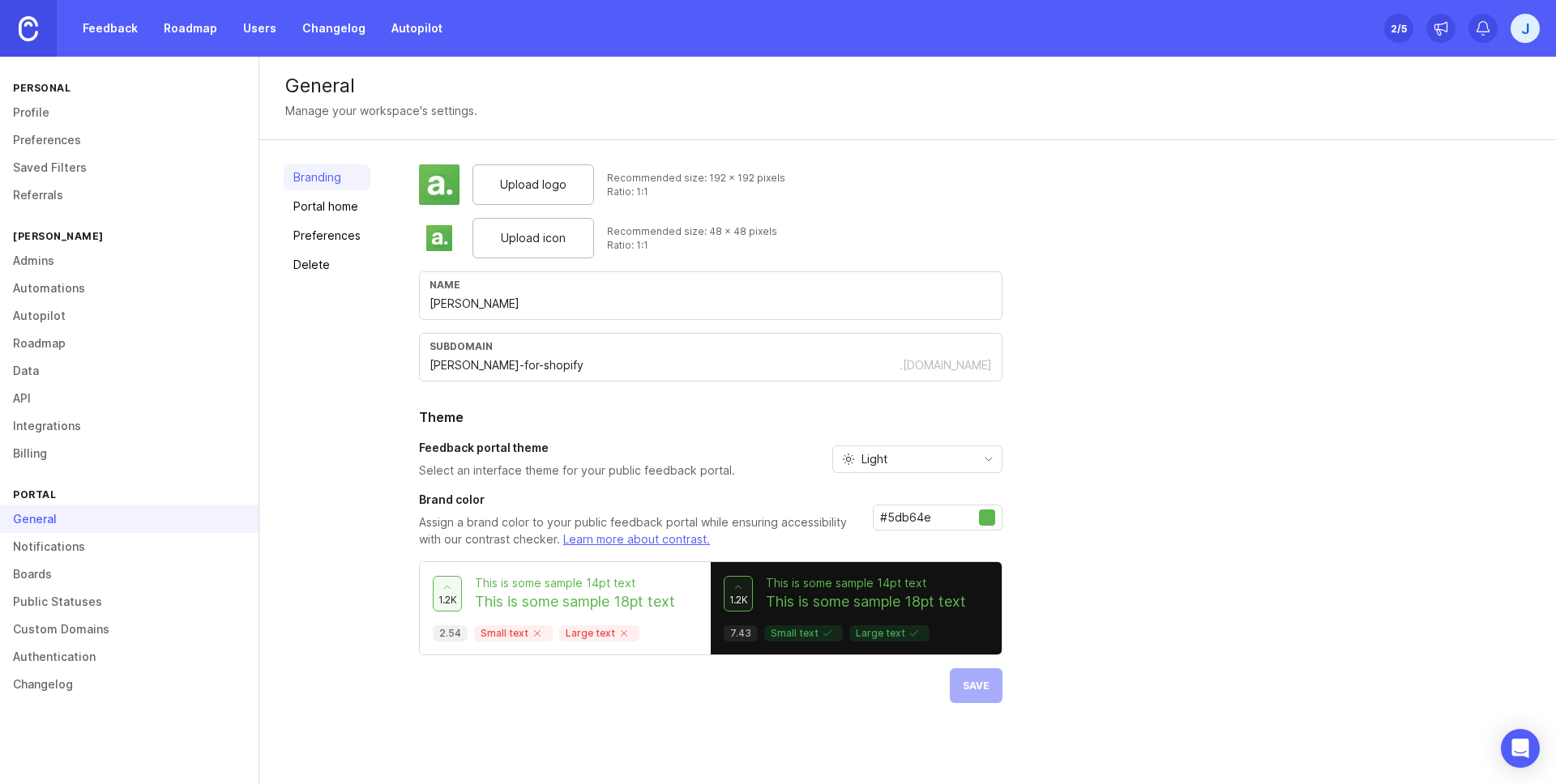
click at [347, 210] on link "Portal home" at bounding box center [327, 207] width 87 height 26
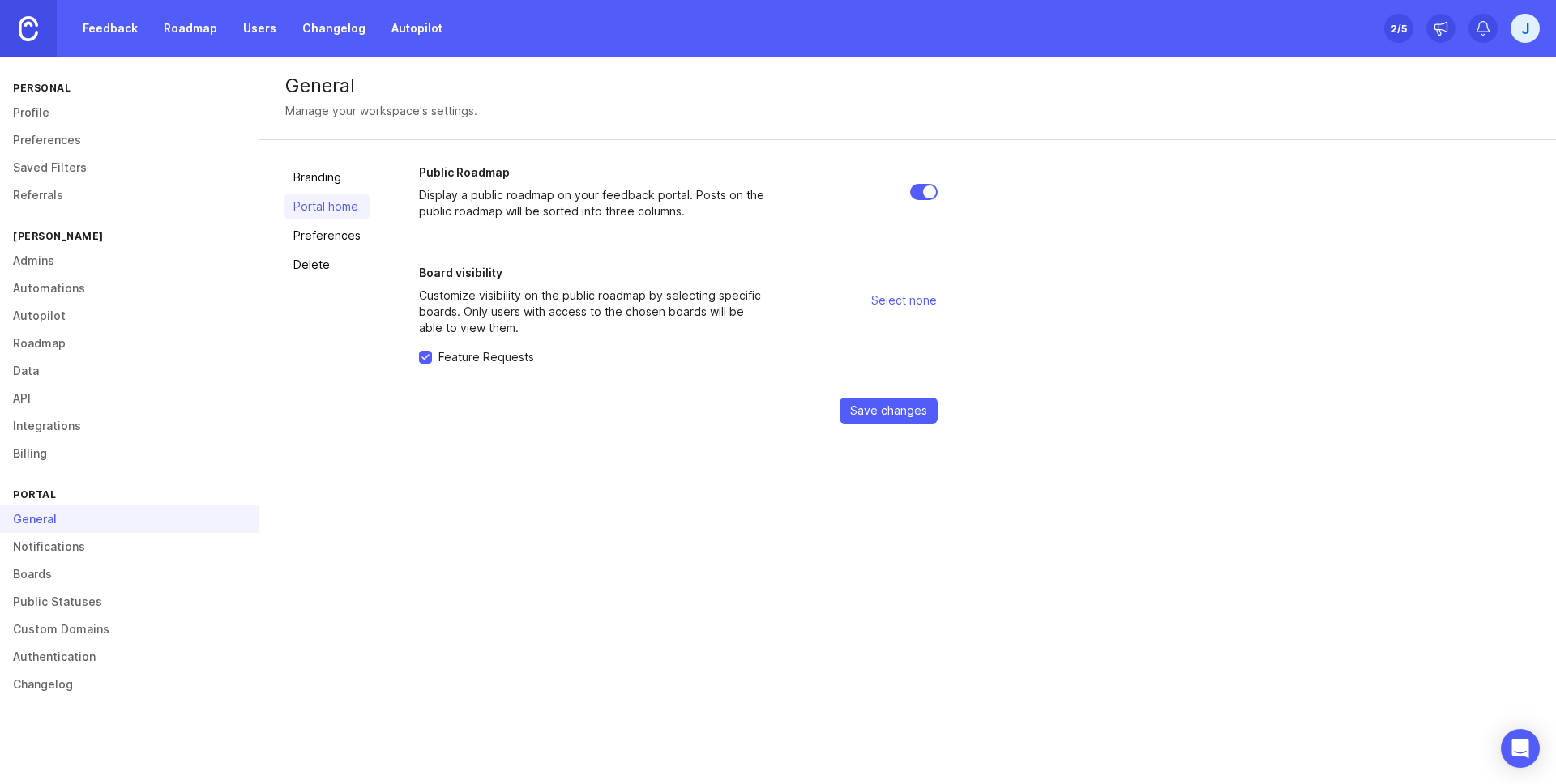
click at [356, 232] on link "Preferences" at bounding box center [327, 236] width 87 height 26
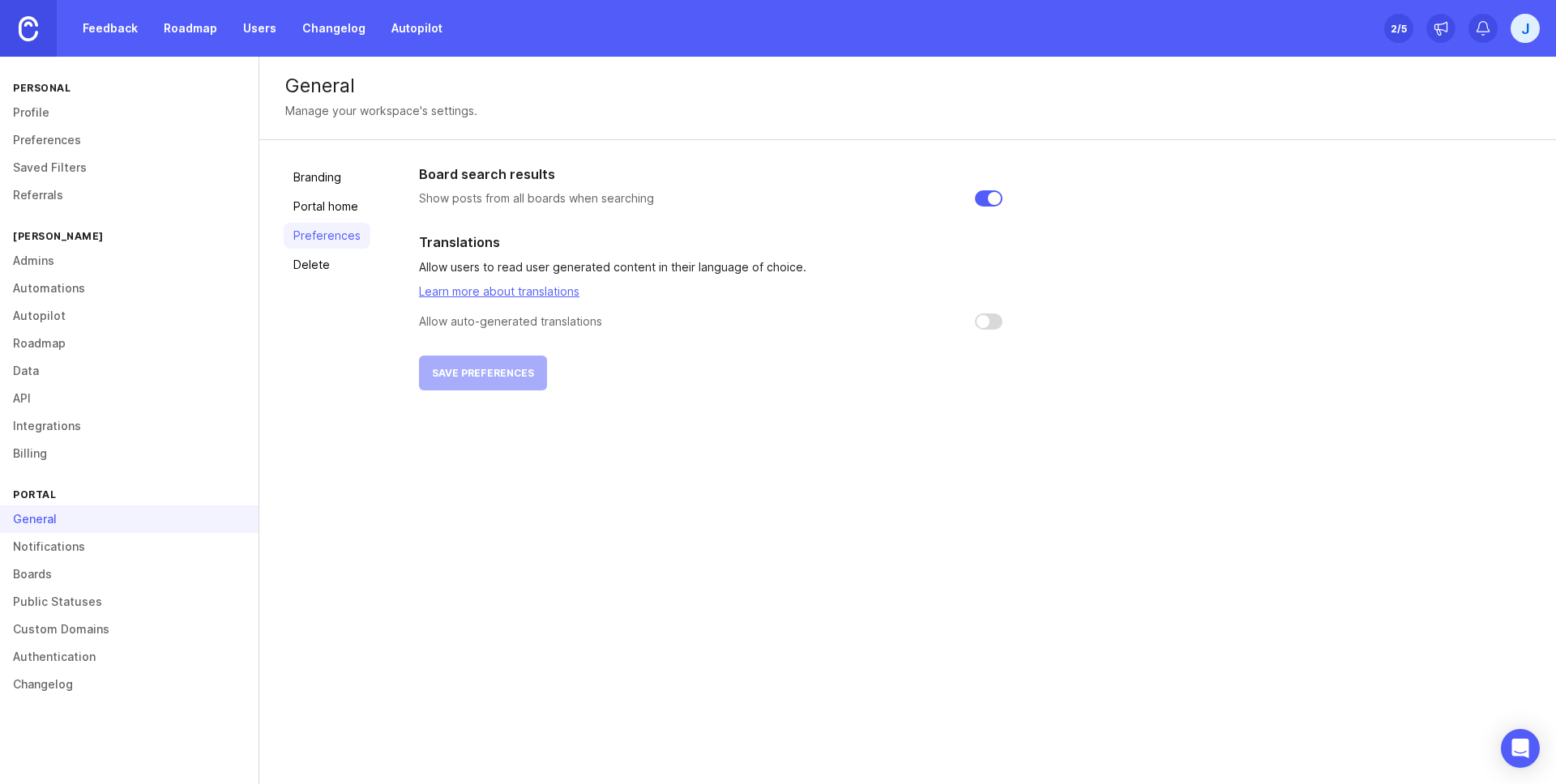
click at [120, 549] on link "Notifications" at bounding box center [129, 547] width 259 height 28
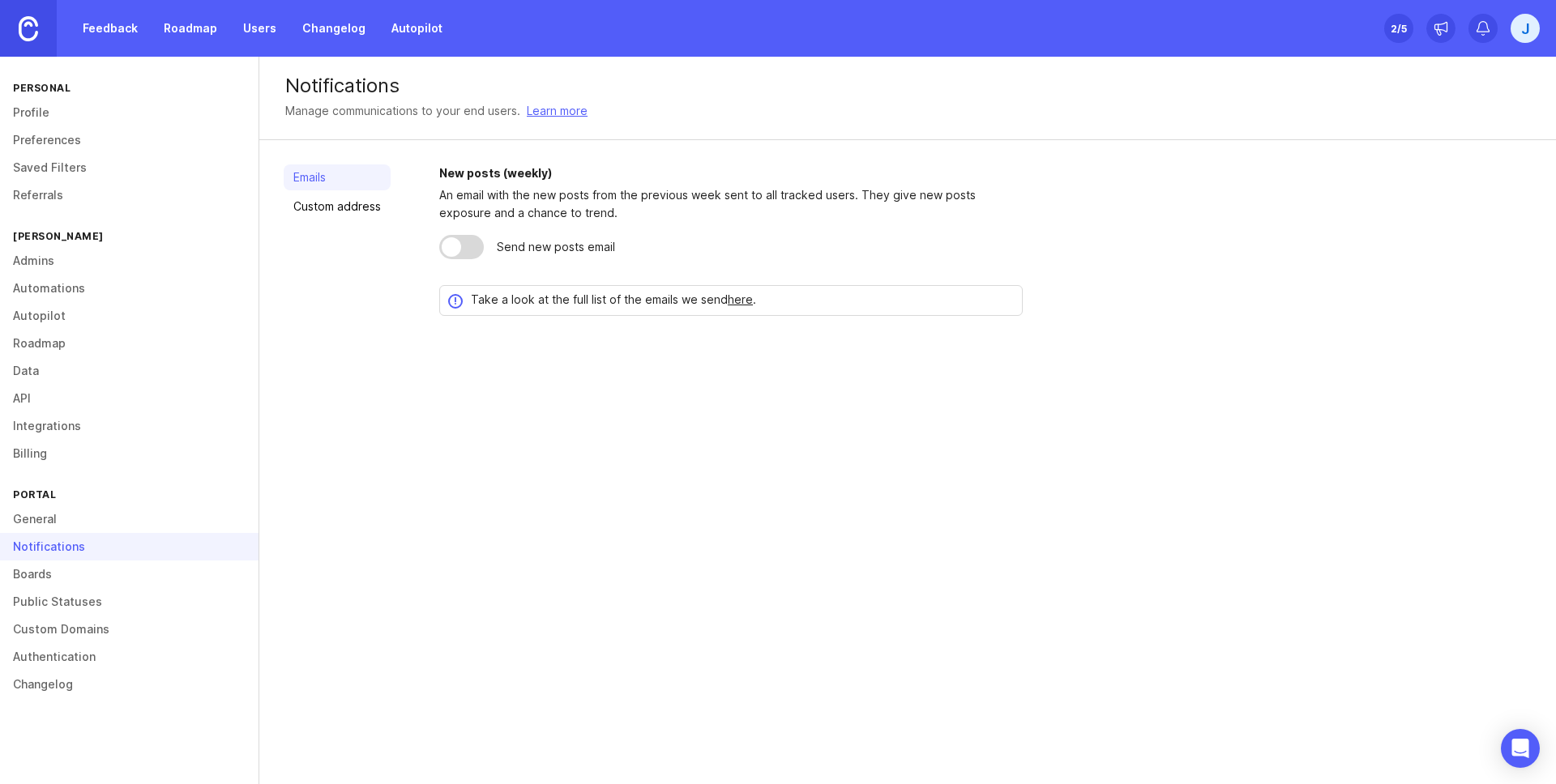
click at [469, 247] on div at bounding box center [461, 247] width 44 height 25
click at [741, 301] on link "here" at bounding box center [740, 299] width 25 height 14
click at [352, 211] on link "Custom address" at bounding box center [337, 207] width 107 height 26
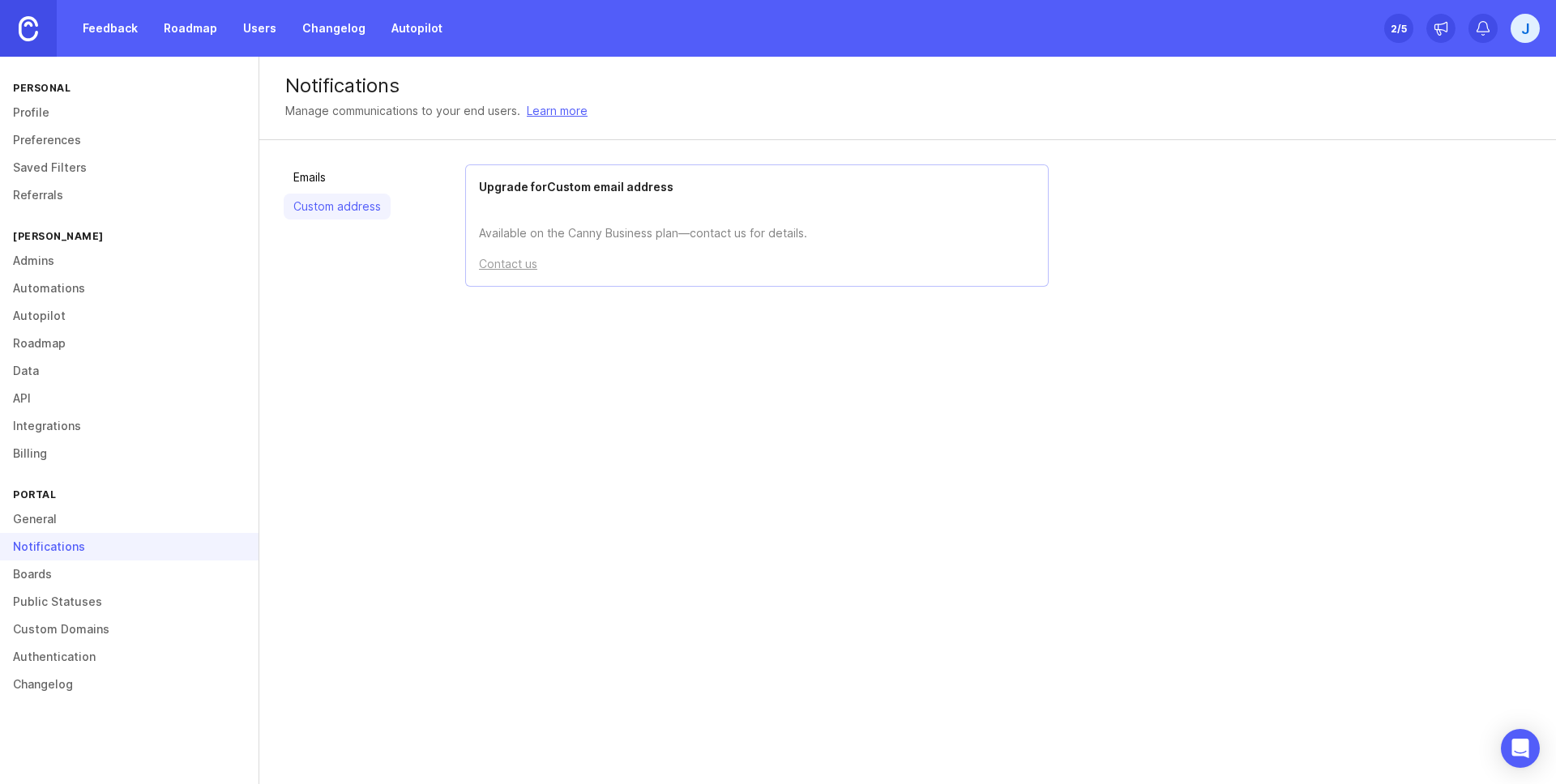
click at [351, 182] on link "Emails" at bounding box center [337, 177] width 107 height 26
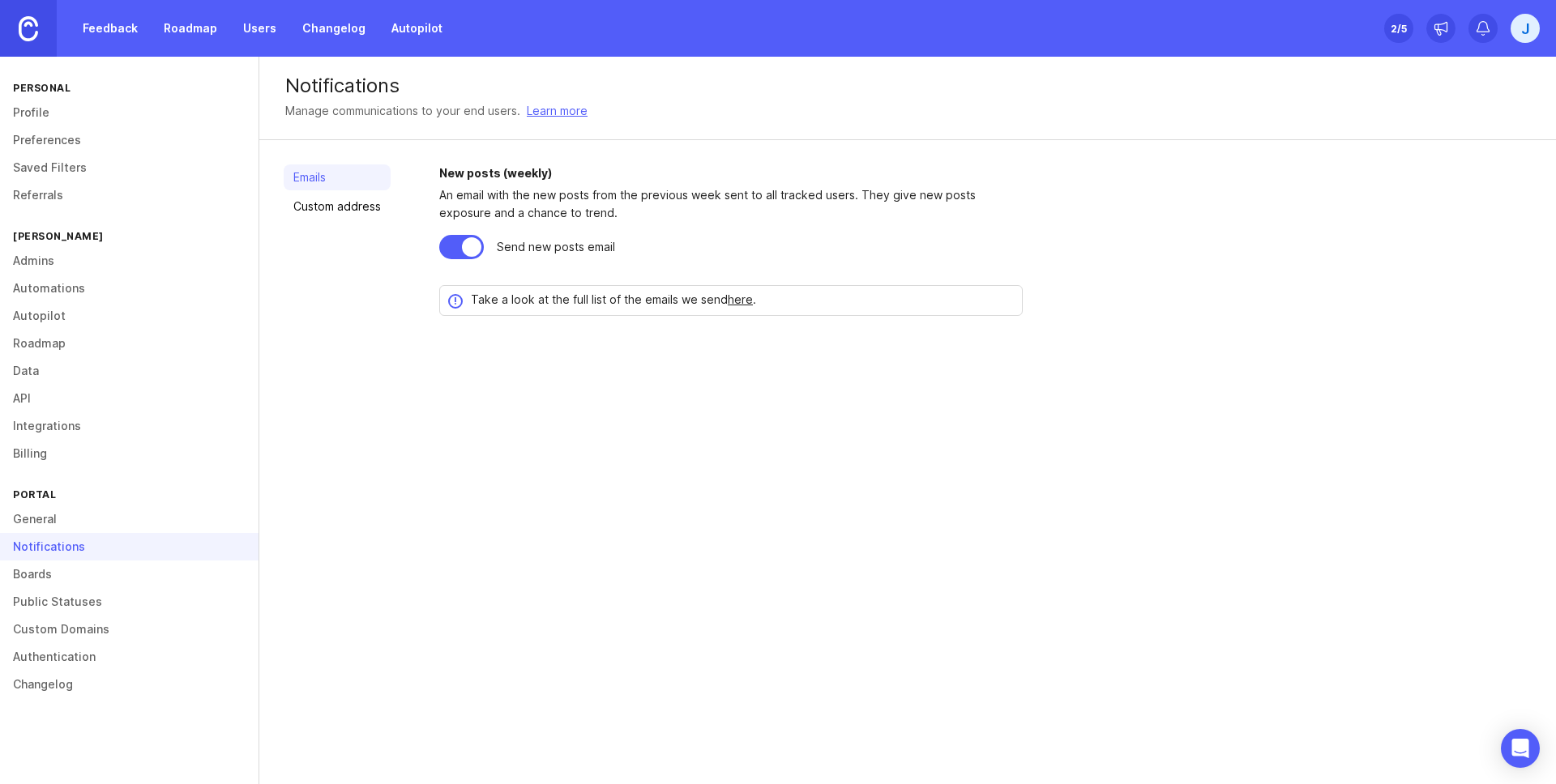
click at [145, 565] on link "Boards" at bounding box center [129, 575] width 259 height 28
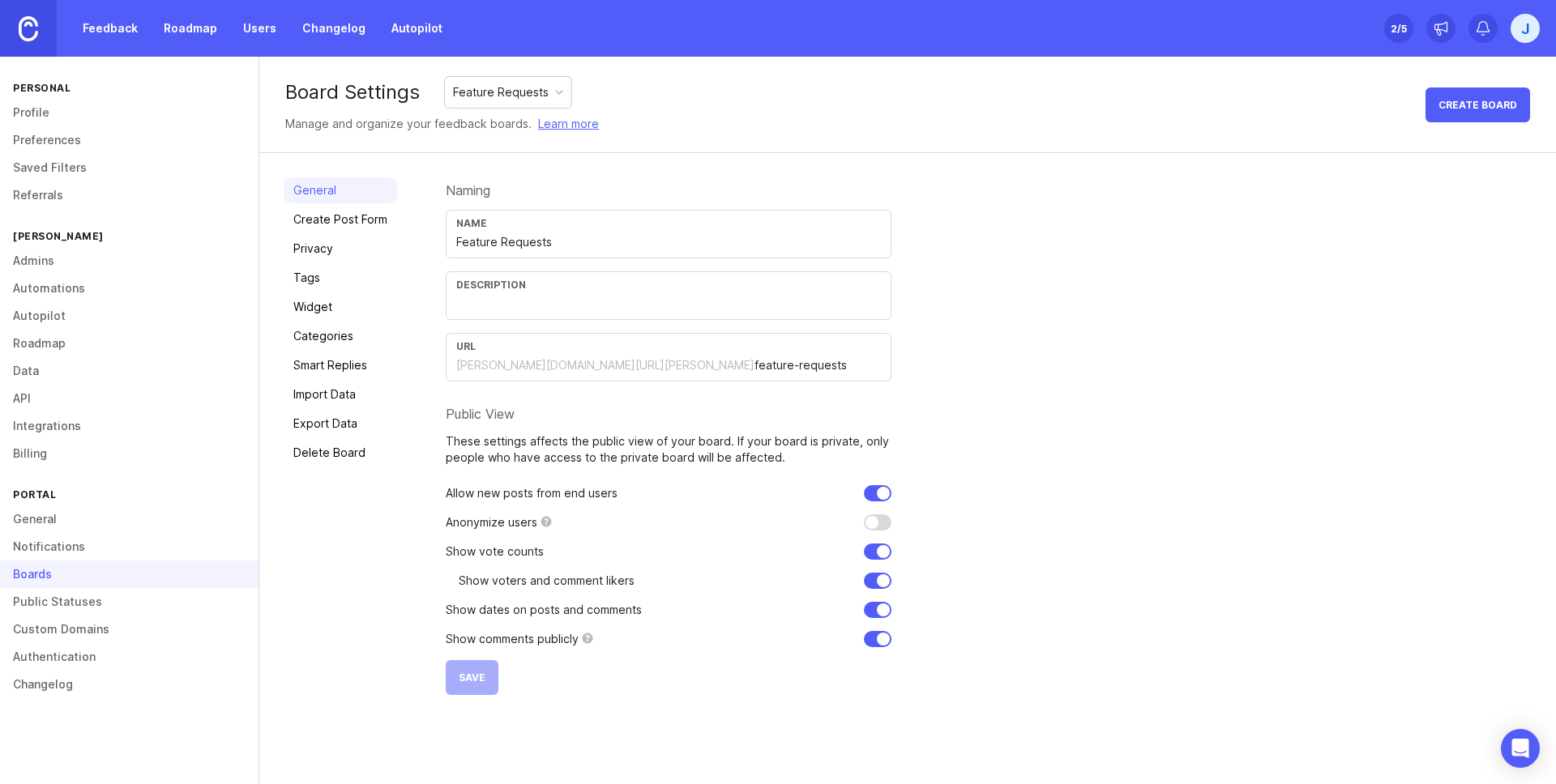
click at [544, 253] on div "Name Feature Requests" at bounding box center [668, 234] width 446 height 48
click at [544, 252] on div "Name Feature Requests" at bounding box center [668, 234] width 446 height 48
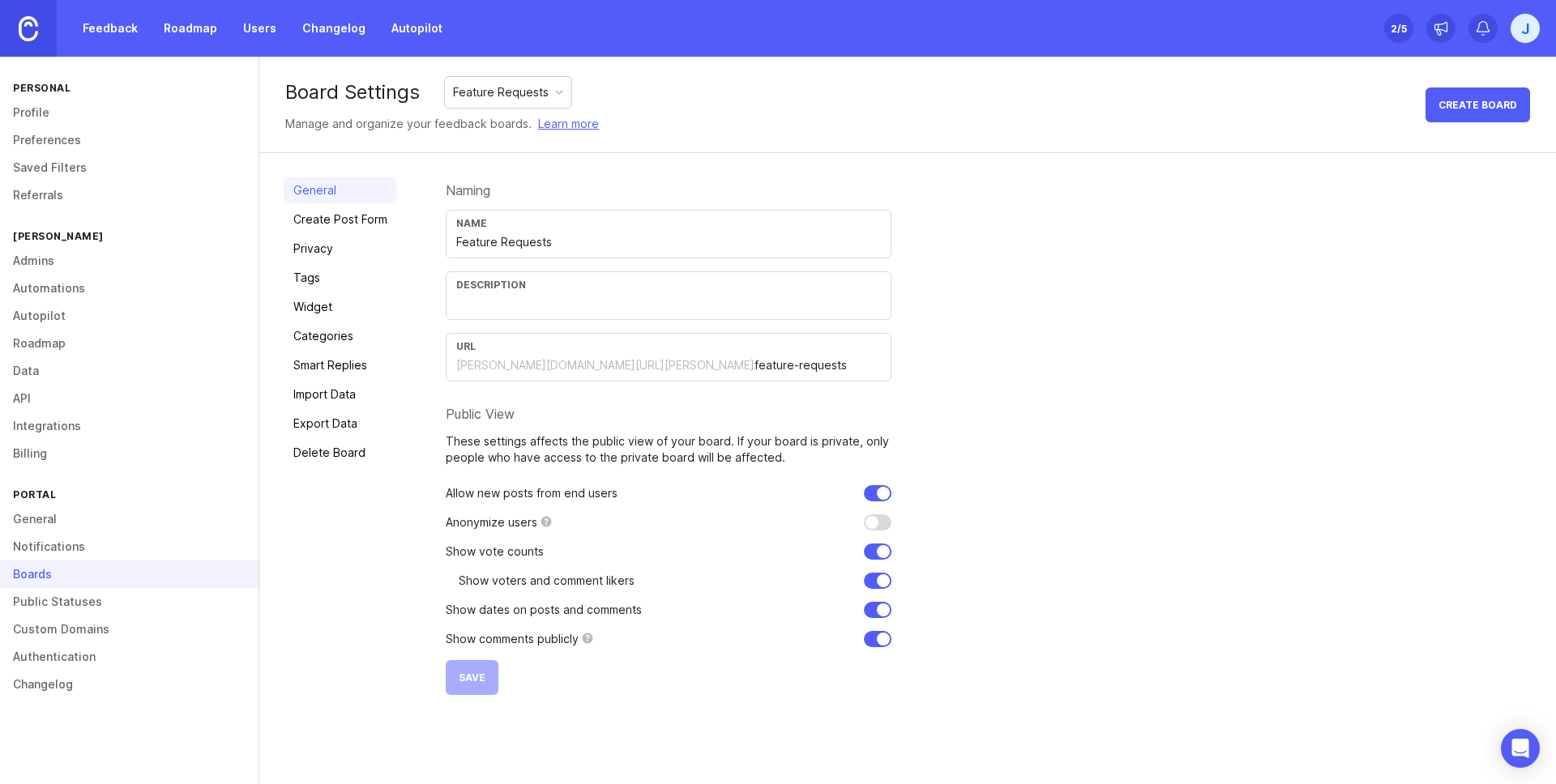
click at [544, 252] on div "Name Feature Requests" at bounding box center [668, 234] width 446 height 48
type input "Feedback"
click at [467, 675] on span "Save" at bounding box center [472, 677] width 27 height 12
click at [370, 645] on div "General Create Post Form Privacy Tags Widget Categories Smart Replies Import Da…" at bounding box center [340, 436] width 113 height 518
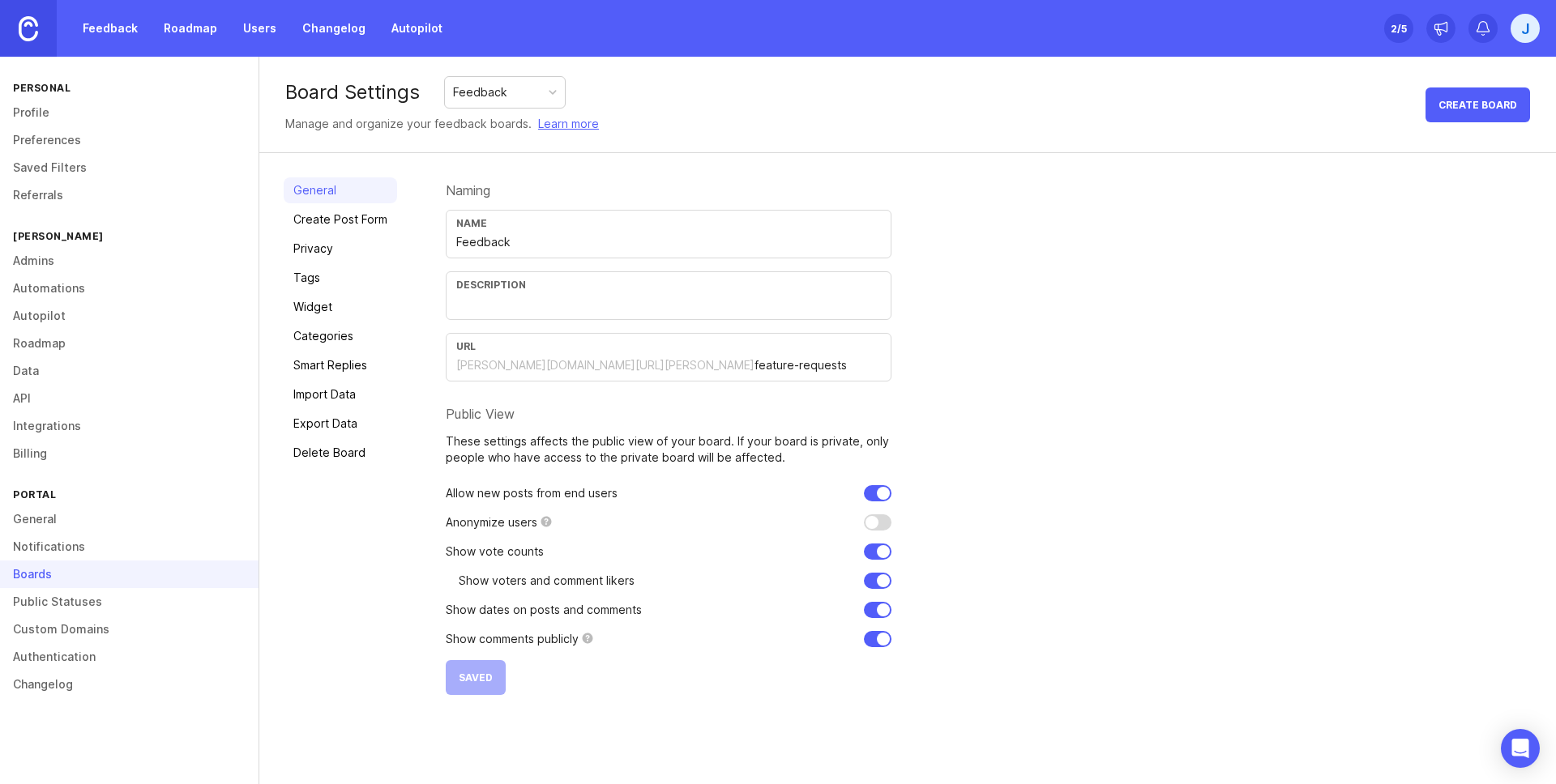
click at [755, 365] on input "feature-requests" at bounding box center [818, 365] width 126 height 18
type input "feedback"
click at [482, 683] on button "Save" at bounding box center [472, 677] width 53 height 34
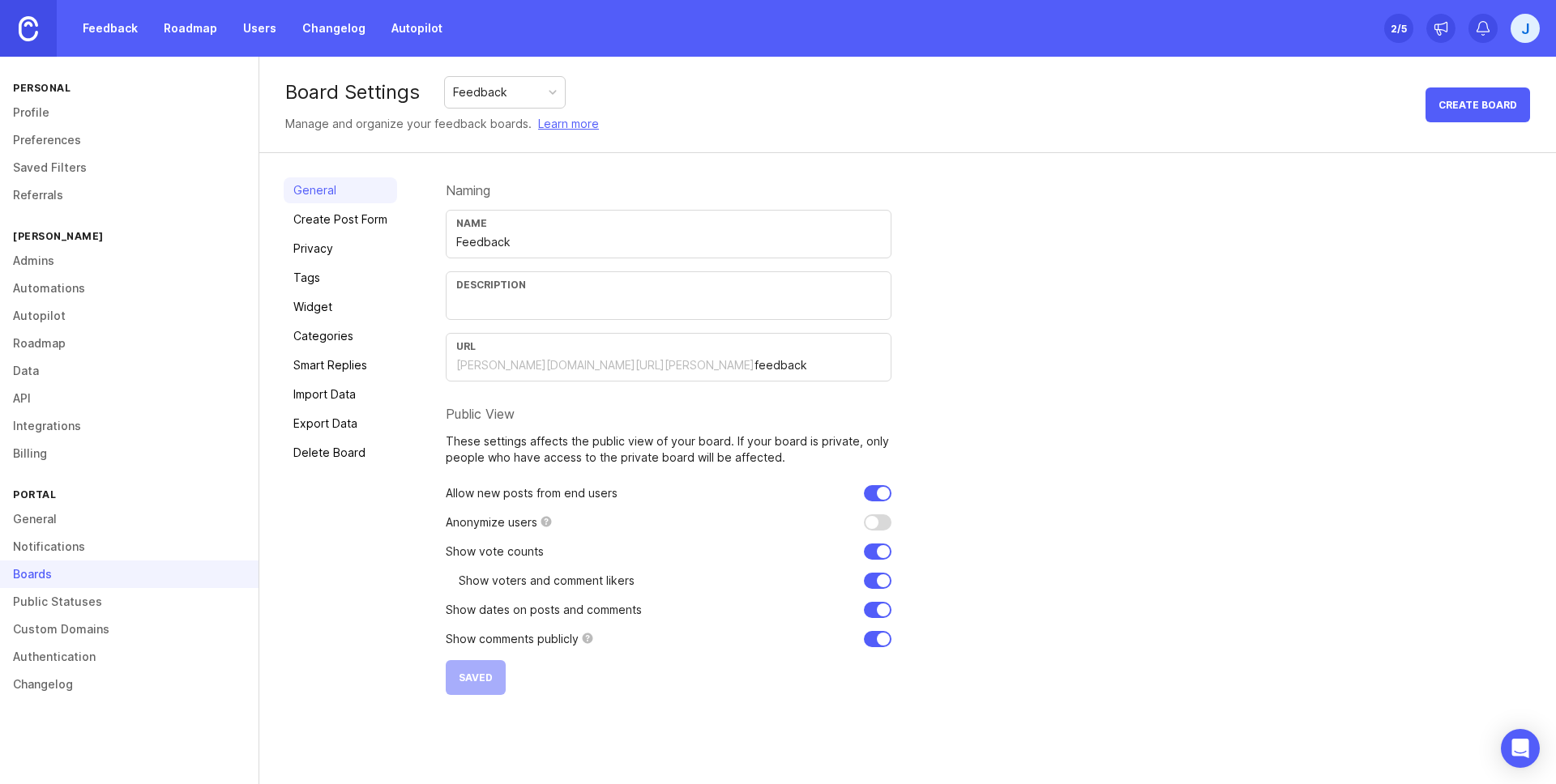
click at [384, 216] on link "Create Post Form" at bounding box center [340, 220] width 113 height 26
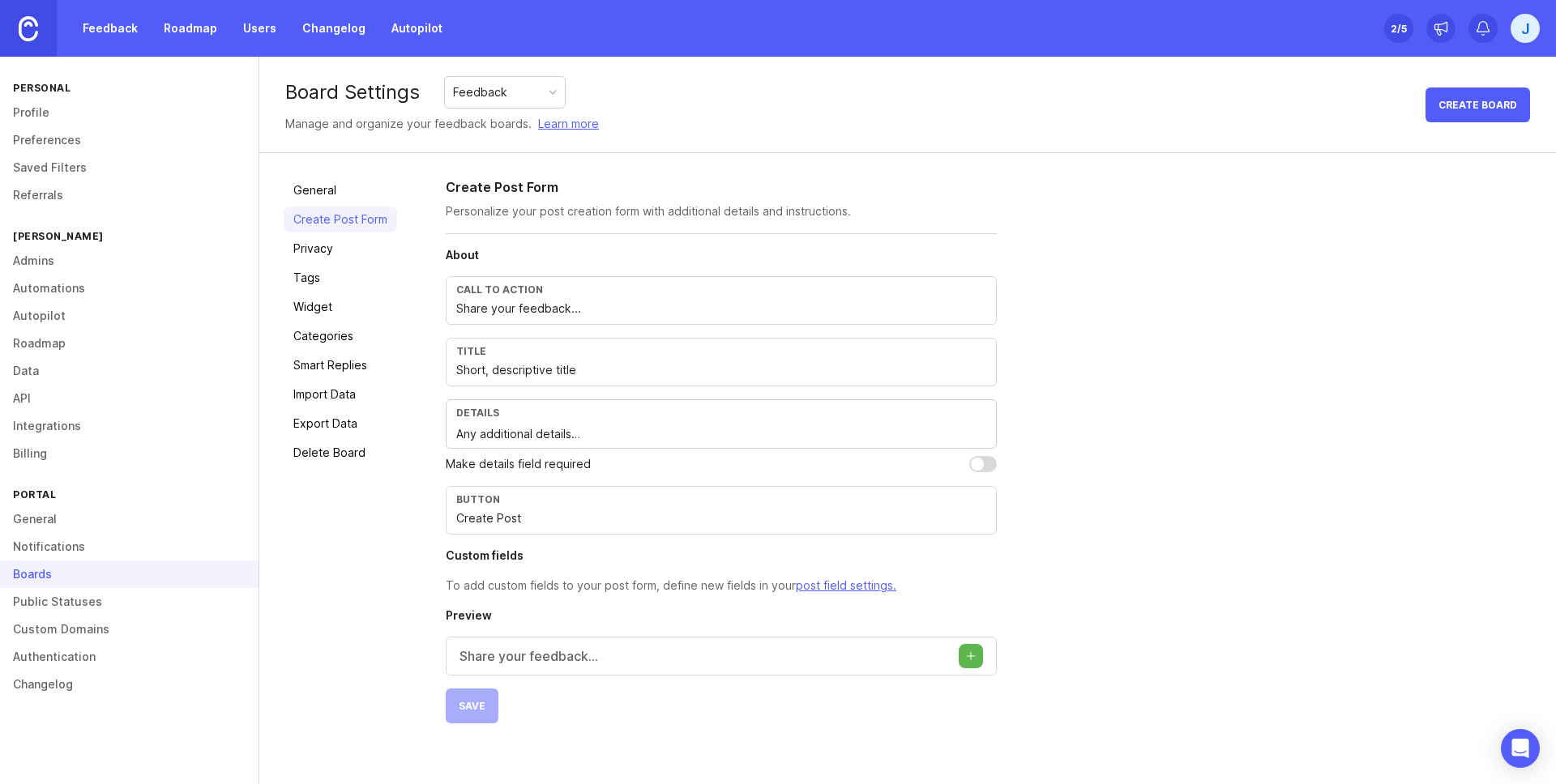
click at [381, 251] on link "Privacy" at bounding box center [340, 249] width 113 height 26
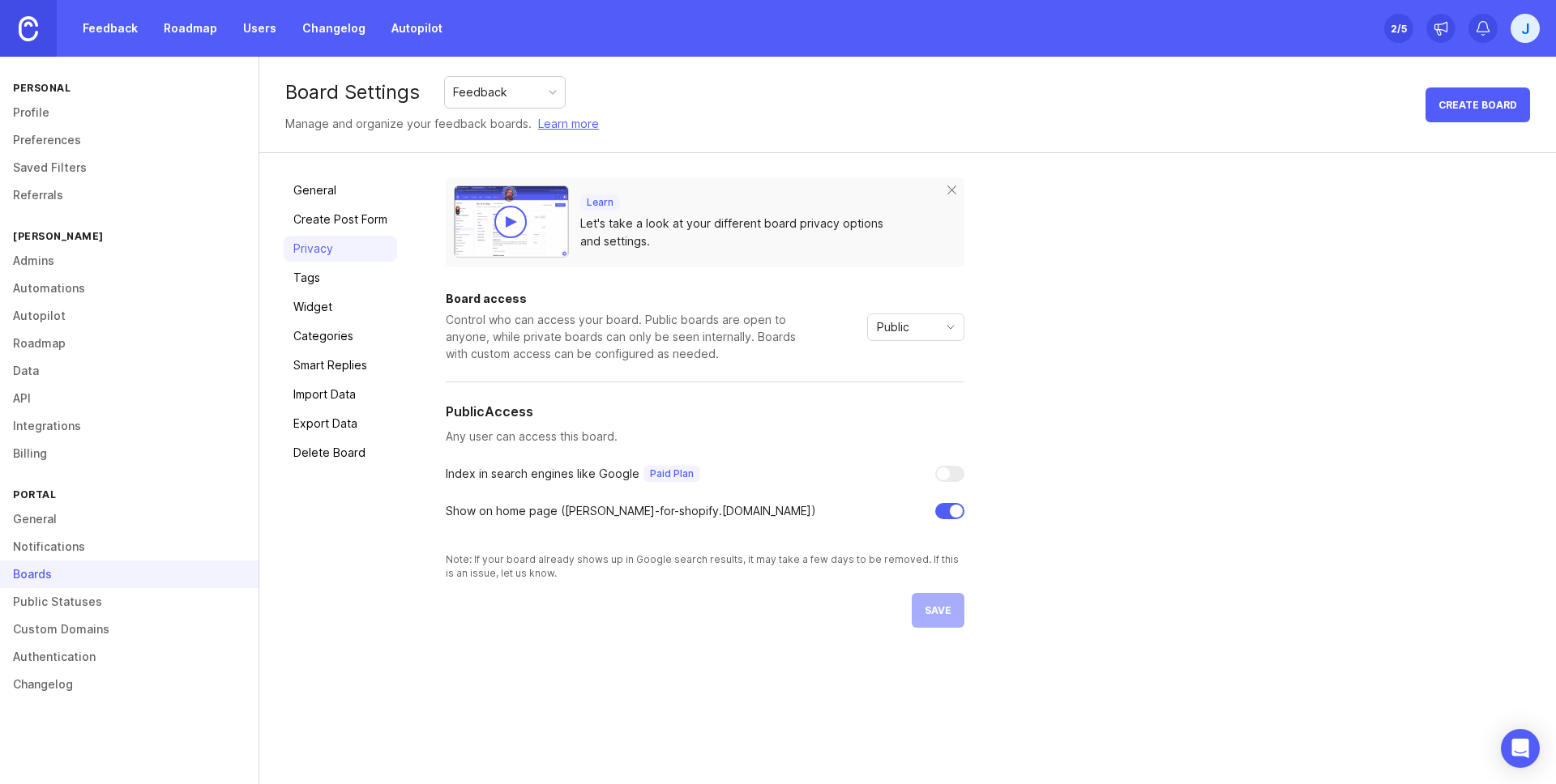
click at [369, 277] on link "Tags" at bounding box center [340, 278] width 113 height 26
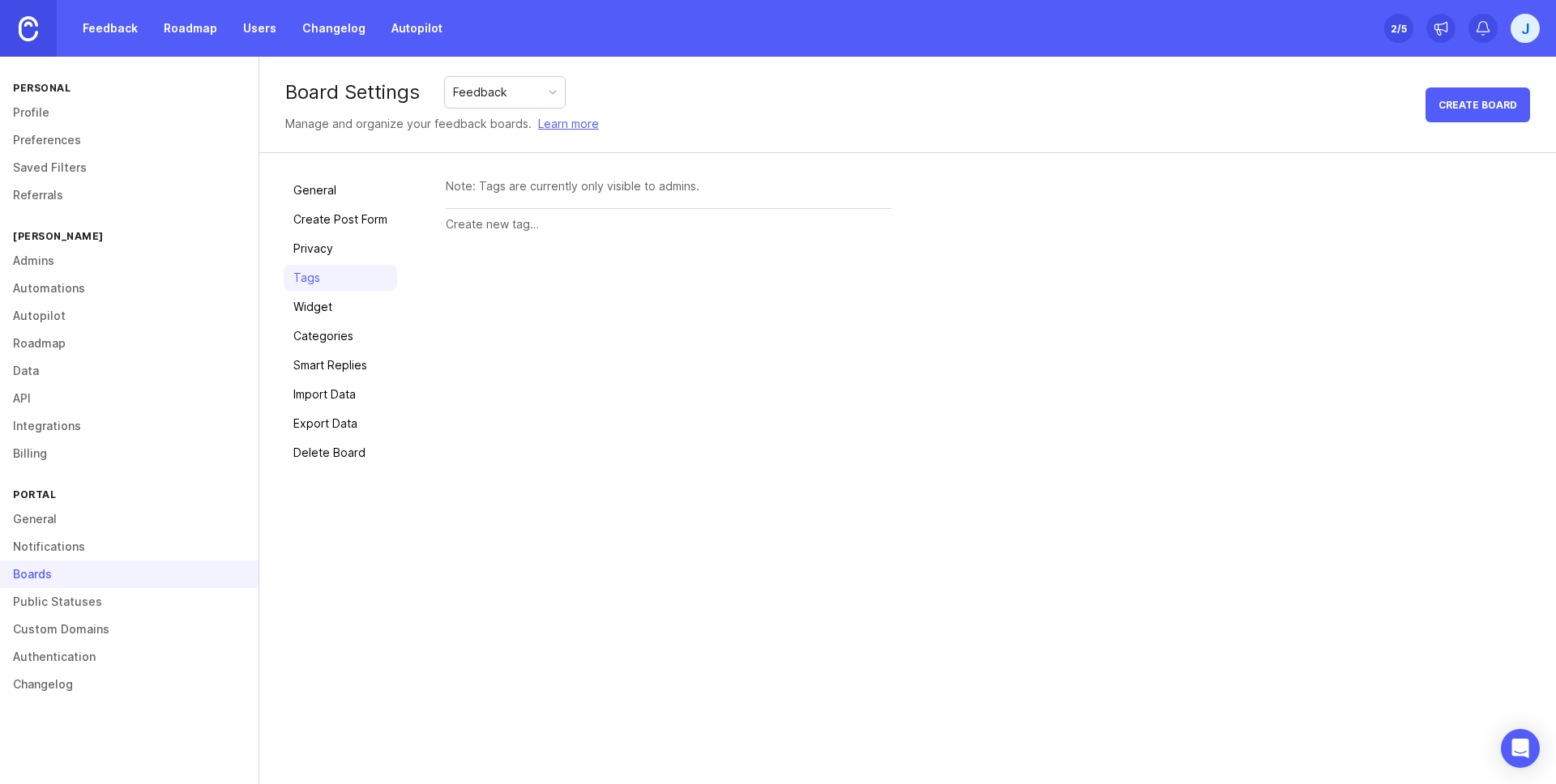
click at [369, 299] on link "Widget" at bounding box center [340, 307] width 113 height 26
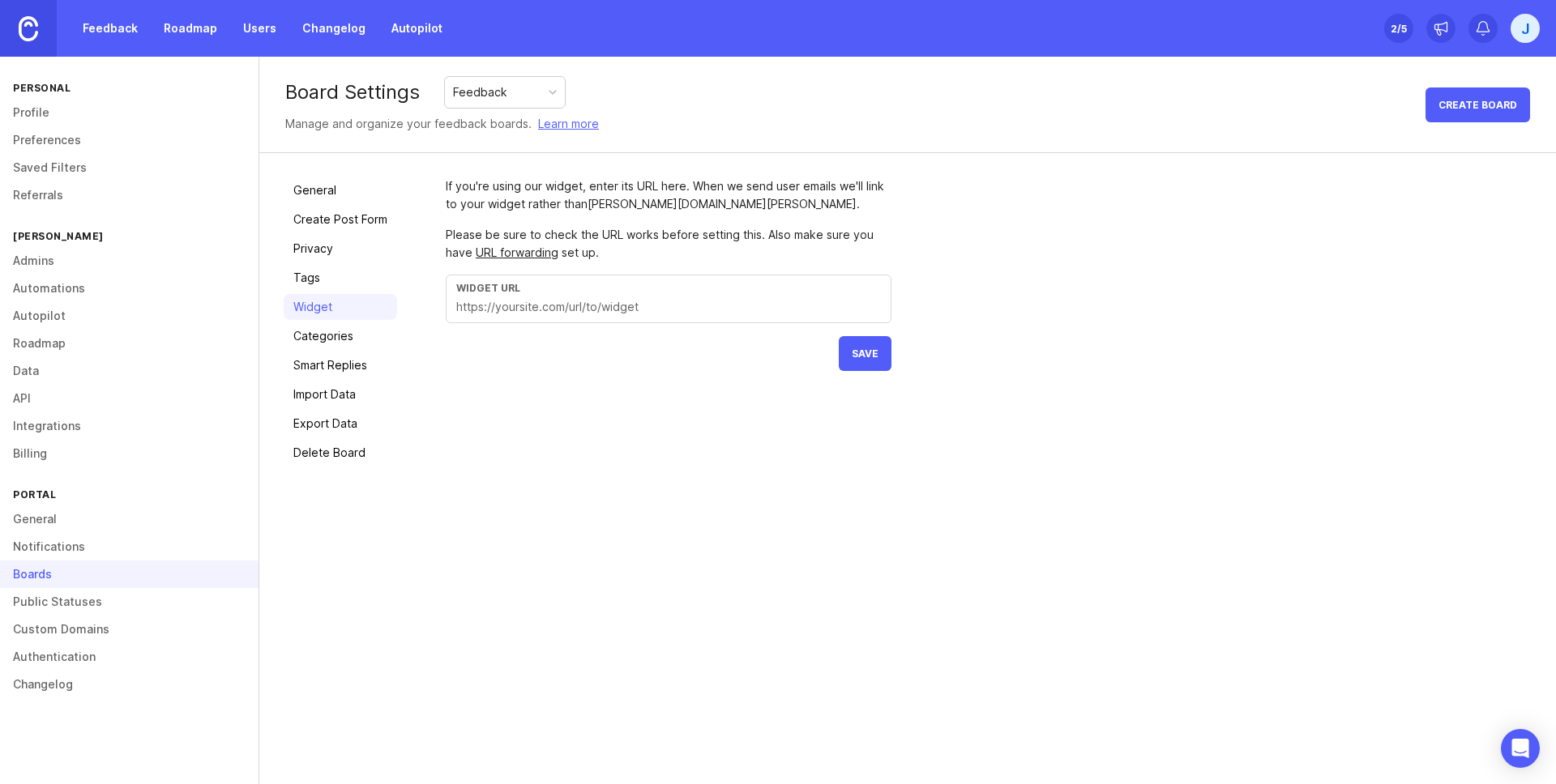
click at [376, 332] on link "Categories" at bounding box center [340, 337] width 113 height 26
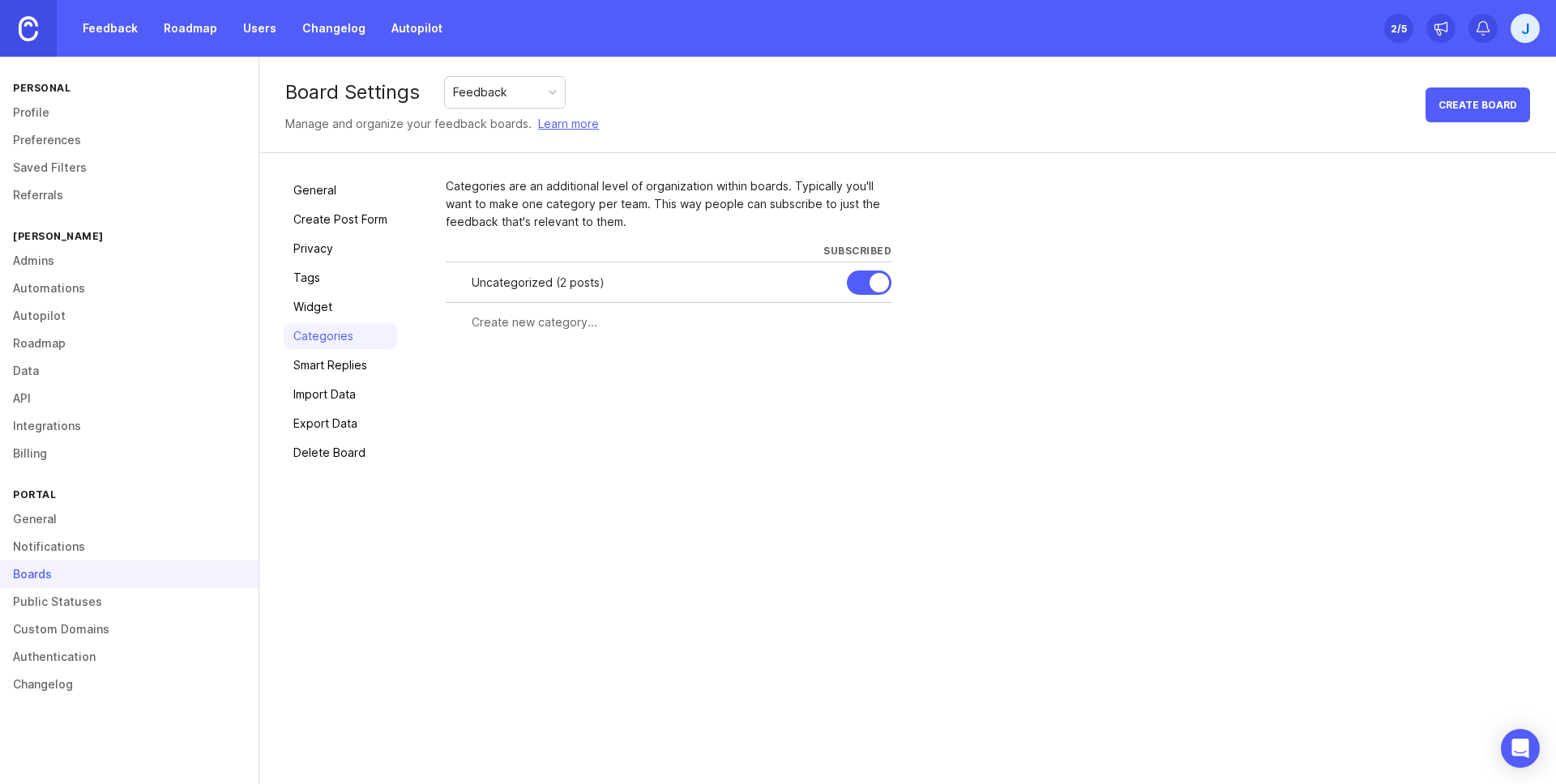
click at [381, 360] on link "Smart Replies" at bounding box center [340, 365] width 113 height 26
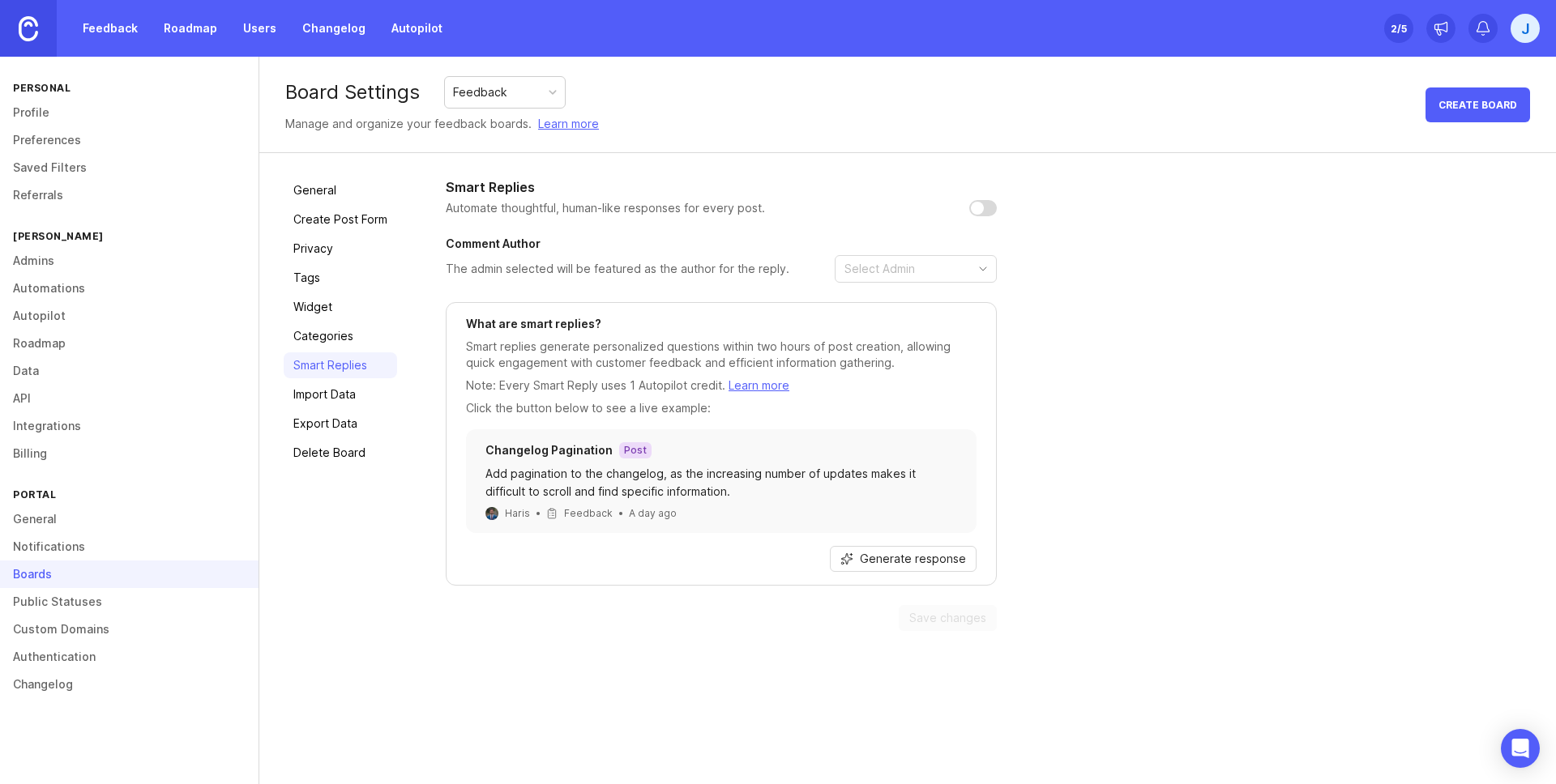
click at [360, 394] on link "Import Data" at bounding box center [340, 395] width 113 height 26
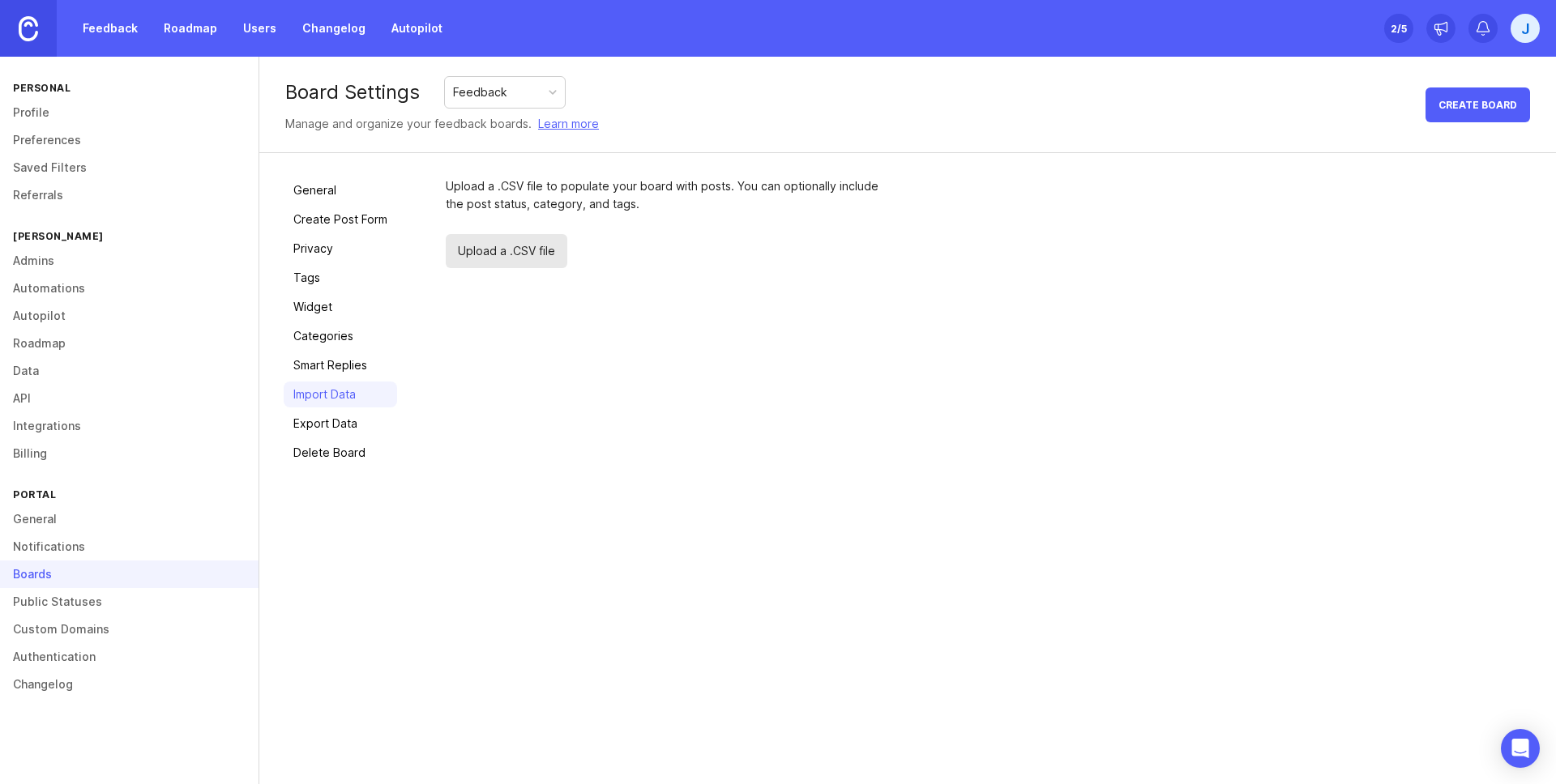
click at [354, 420] on link "Export Data" at bounding box center [340, 424] width 113 height 26
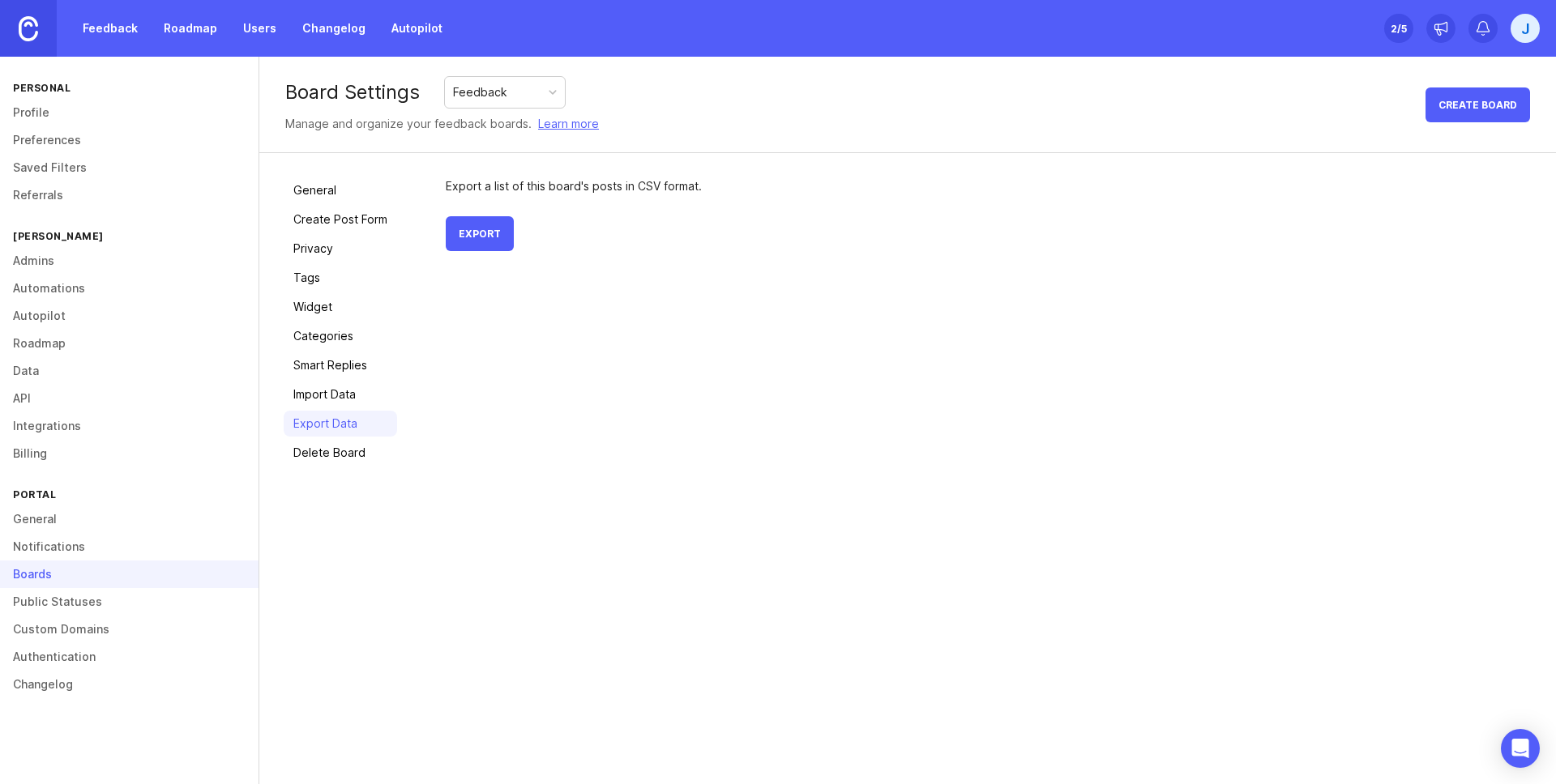
click at [127, 598] on link "Public Statuses" at bounding box center [129, 603] width 259 height 28
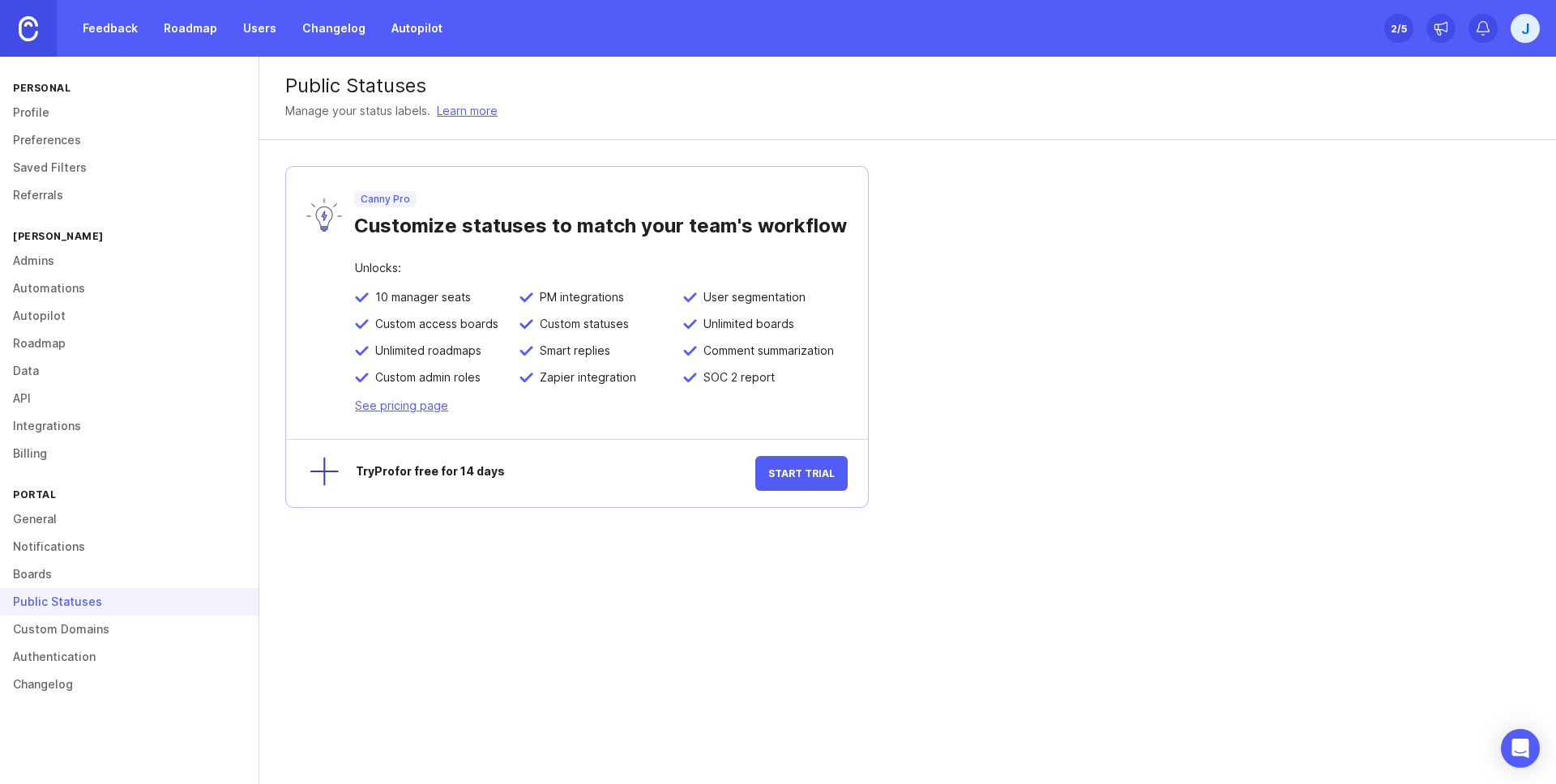
click at [126, 636] on link "Custom Domains" at bounding box center [129, 630] width 259 height 28
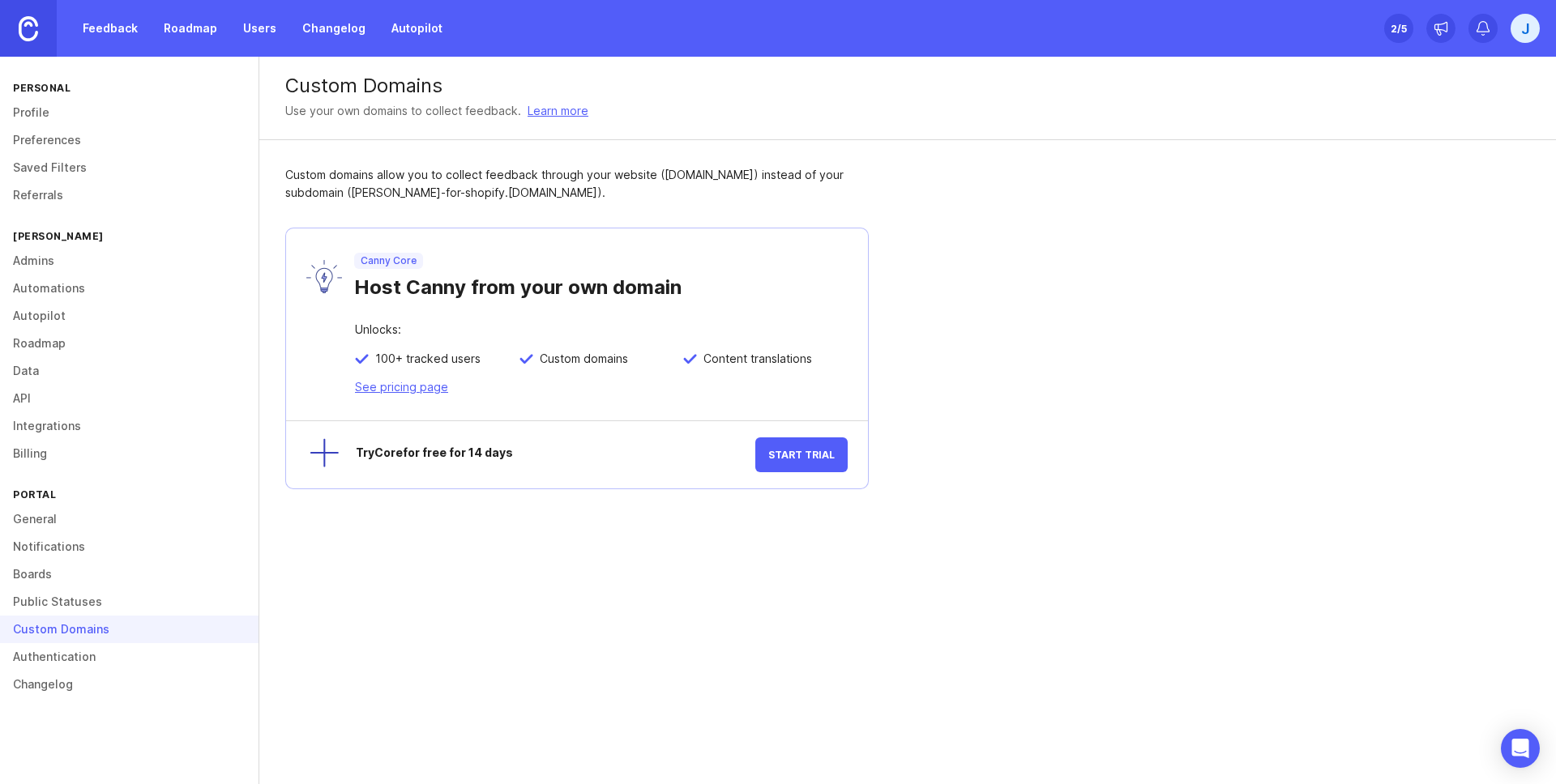
click at [119, 654] on link "Authentication" at bounding box center [129, 658] width 259 height 28
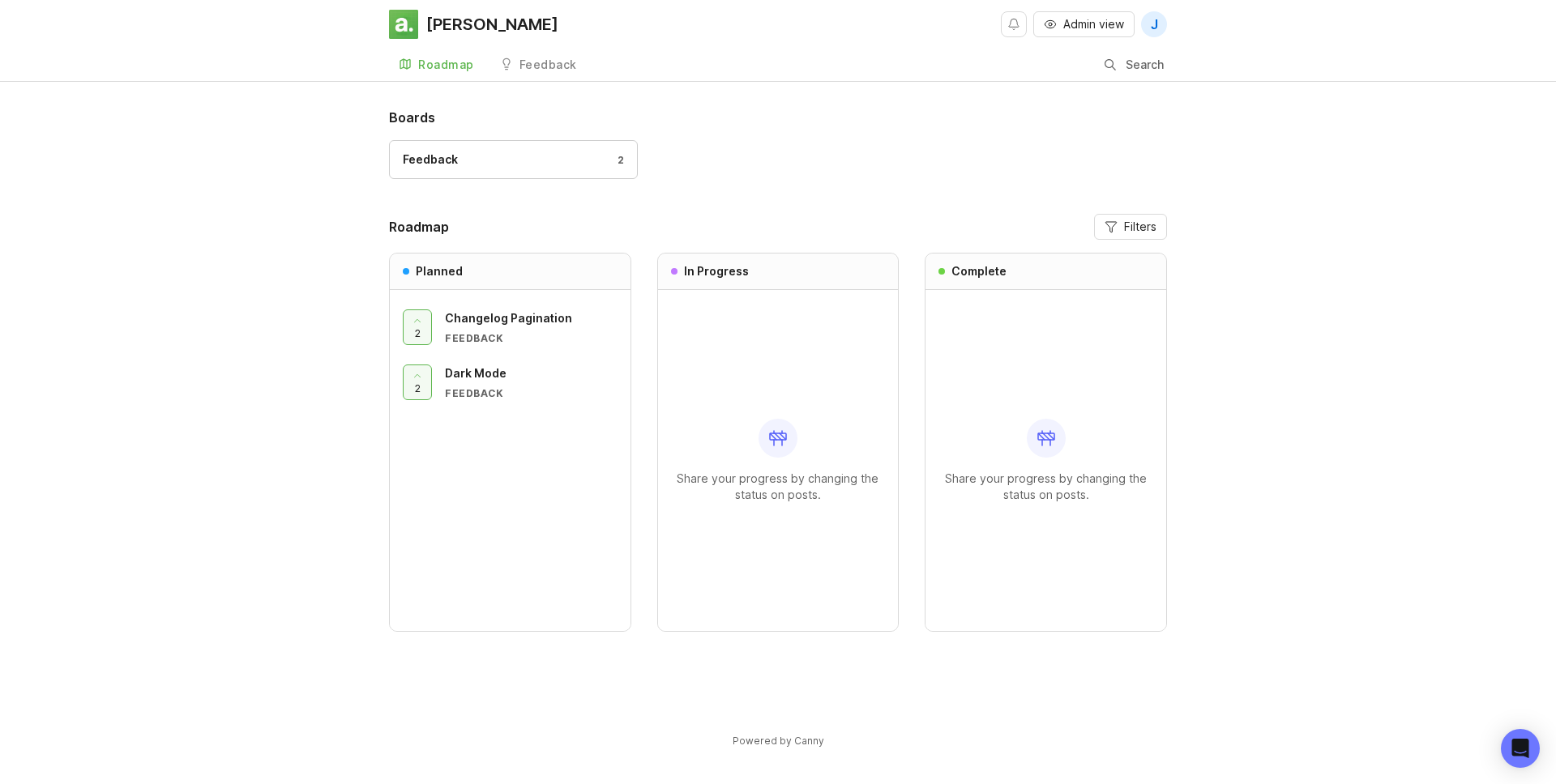
click at [484, 168] on link "Feedback 2" at bounding box center [513, 159] width 249 height 39
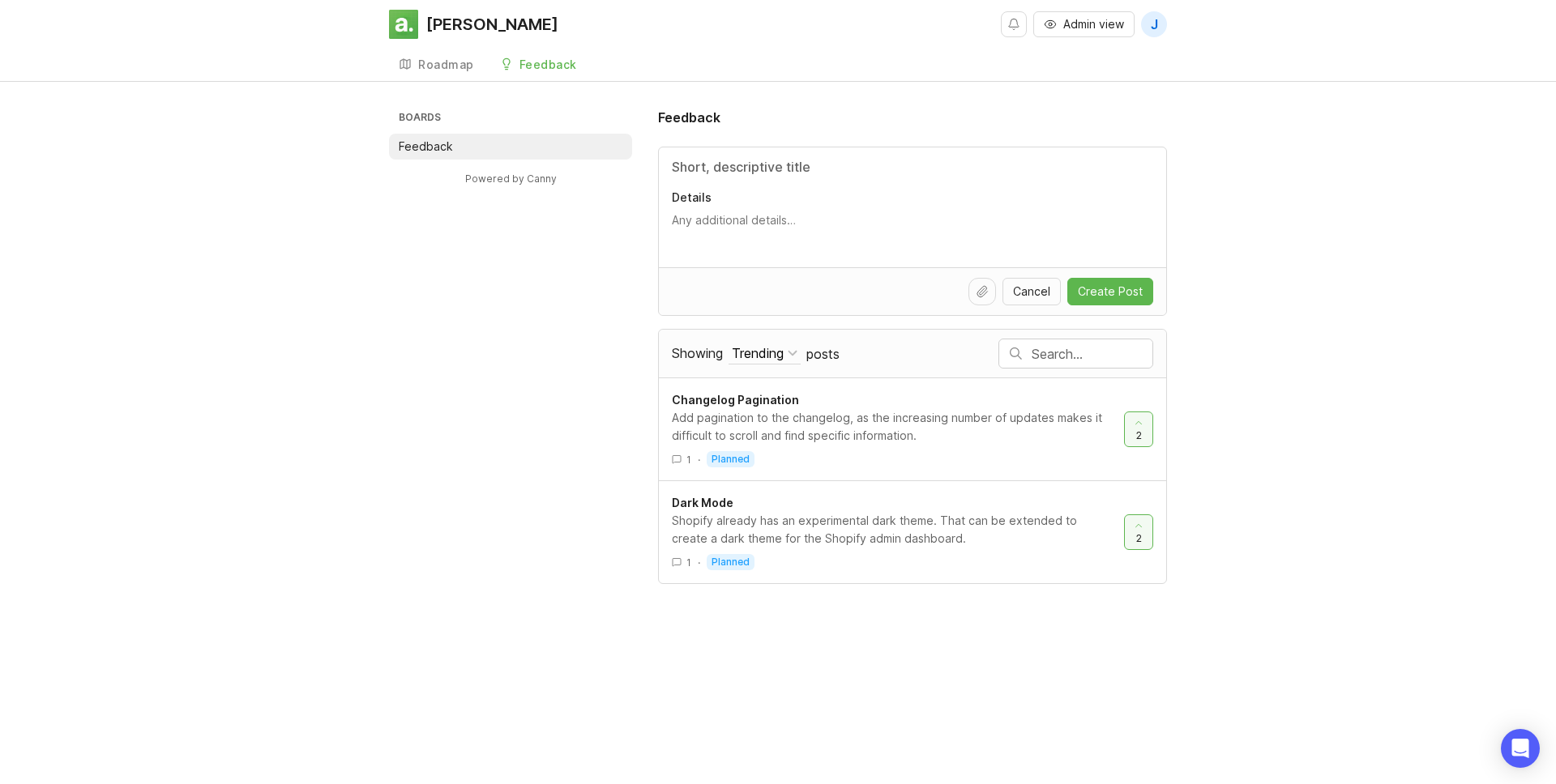
click at [487, 332] on div "Boards Feedback Powered by Canny Feedback Details Cancel Create Post Showing Tr…" at bounding box center [778, 346] width 778 height 476
click at [436, 68] on div "Roadmap" at bounding box center [446, 65] width 56 height 11
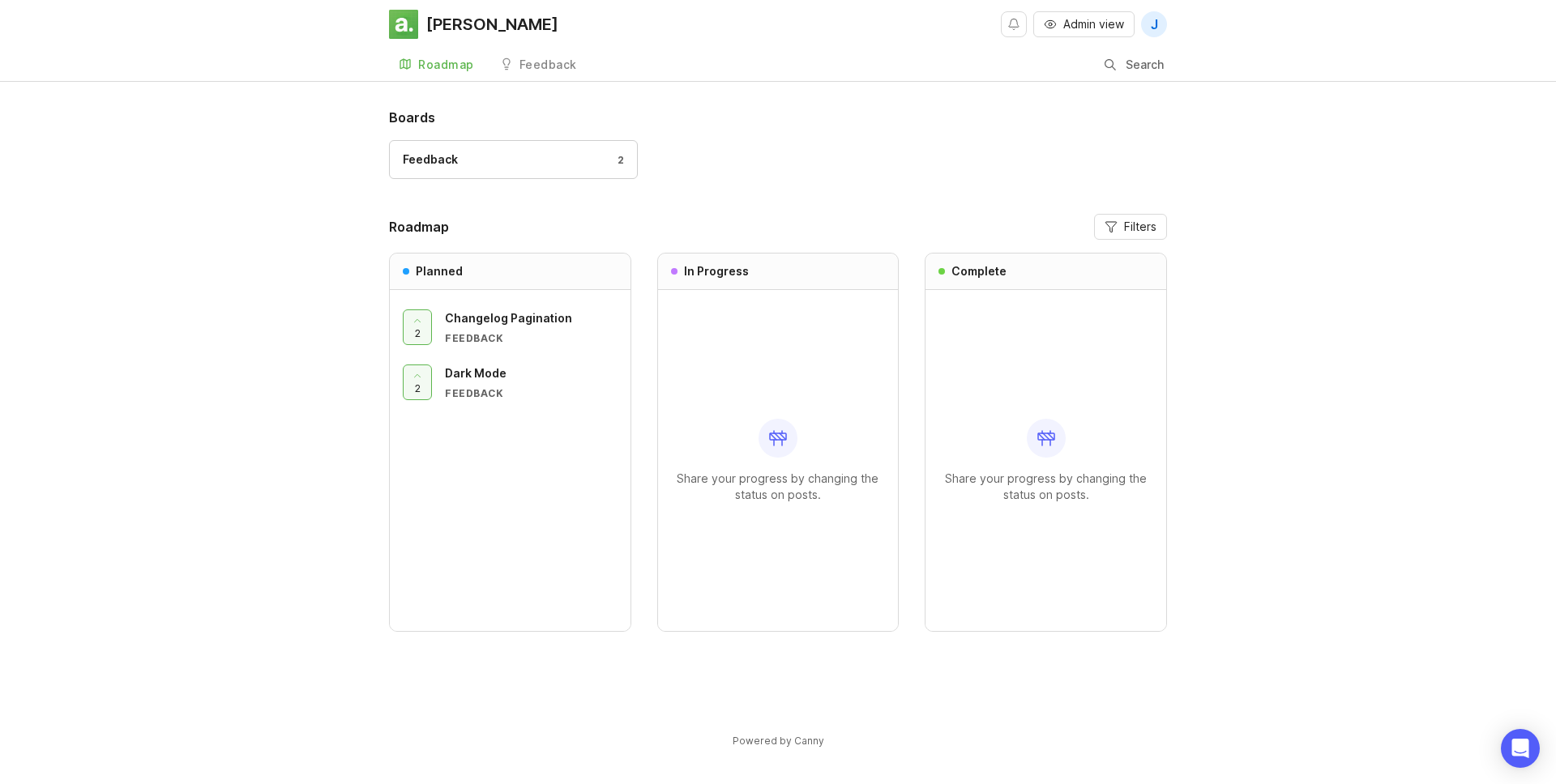
click at [271, 269] on div "Boards Feedback 2 Roadmap Filters Planned 2 Changelog Pagination Feedback 2 Dar…" at bounding box center [778, 442] width 1556 height 668
